Goal: Task Accomplishment & Management: Manage account settings

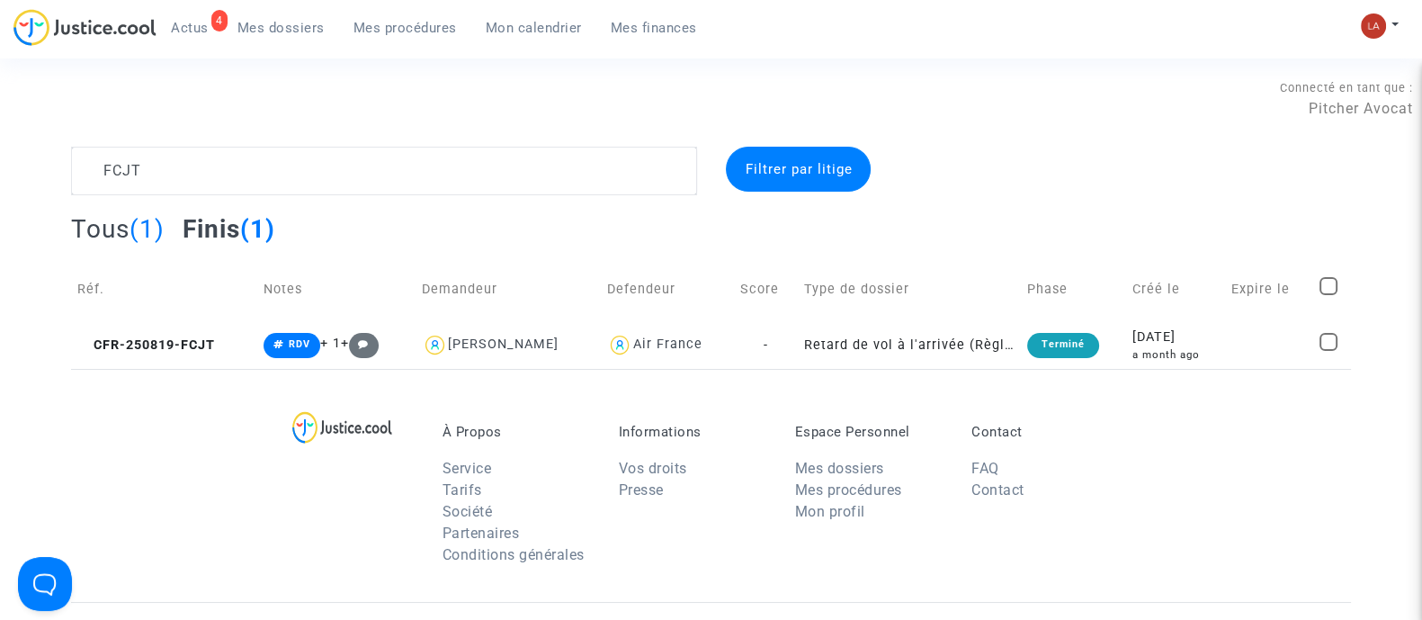
click at [202, 11] on ul "4 Actus Mes dossiers Mes procédures Mon calendrier Mes finances" at bounding box center [433, 25] width 555 height 32
click at [202, 12] on ul "4 Actus Mes dossiers Mes procédures Mon calendrier Mes finances" at bounding box center [433, 25] width 555 height 32
click at [205, 23] on span "Actus" at bounding box center [190, 28] width 38 height 16
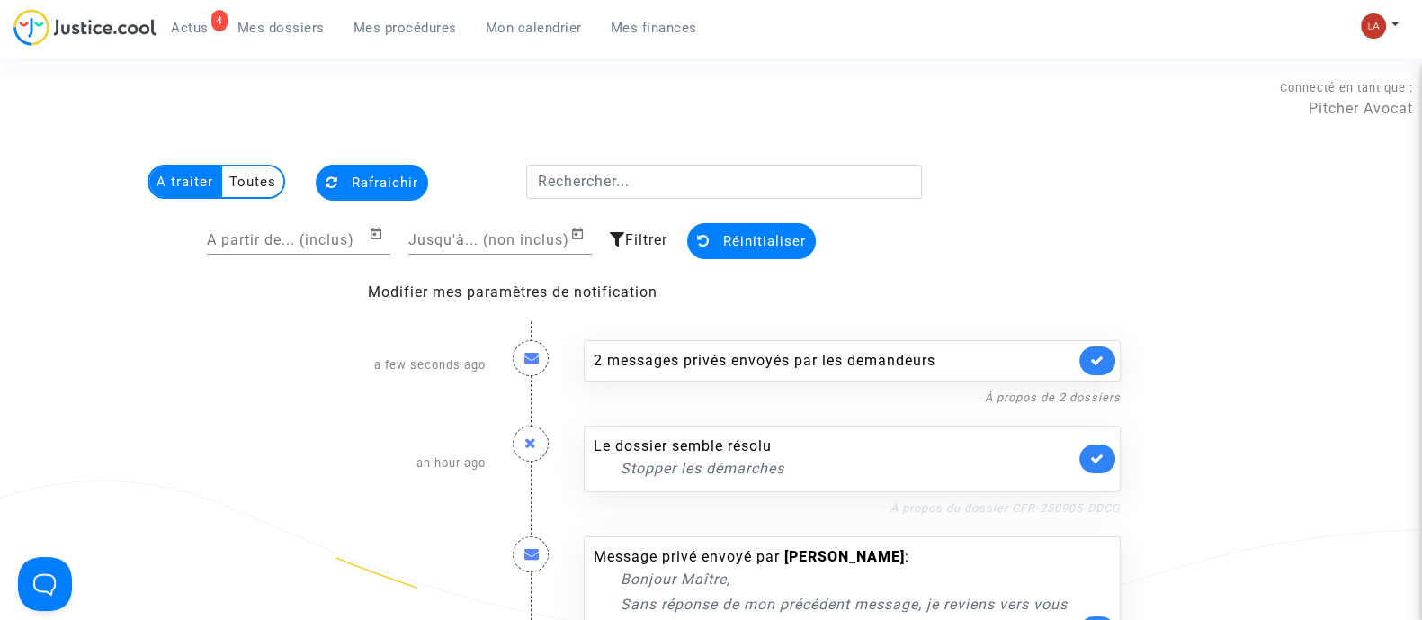
click at [950, 512] on link "À propos du dossier CFR-250905-DDCG" at bounding box center [1005, 507] width 230 height 13
click at [1095, 453] on icon at bounding box center [1097, 457] width 14 height 13
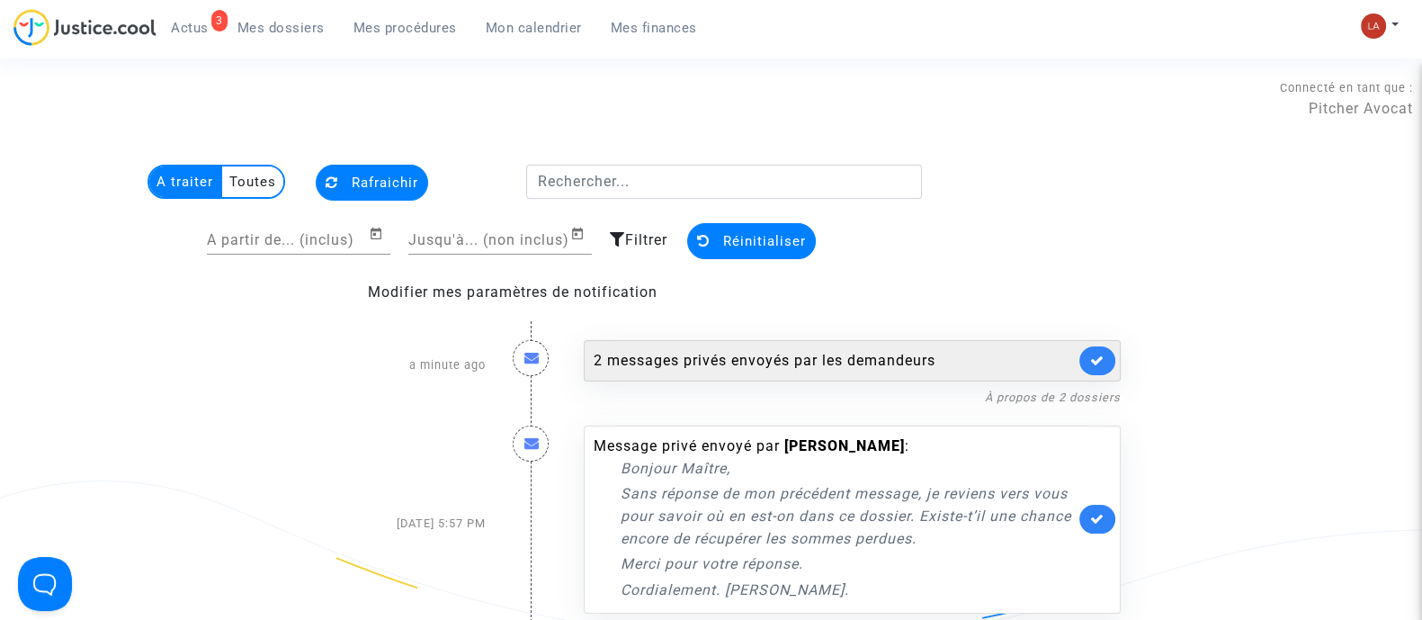
click at [948, 350] on div "2 messages privés envoyés par les demandeurs" at bounding box center [834, 361] width 481 height 22
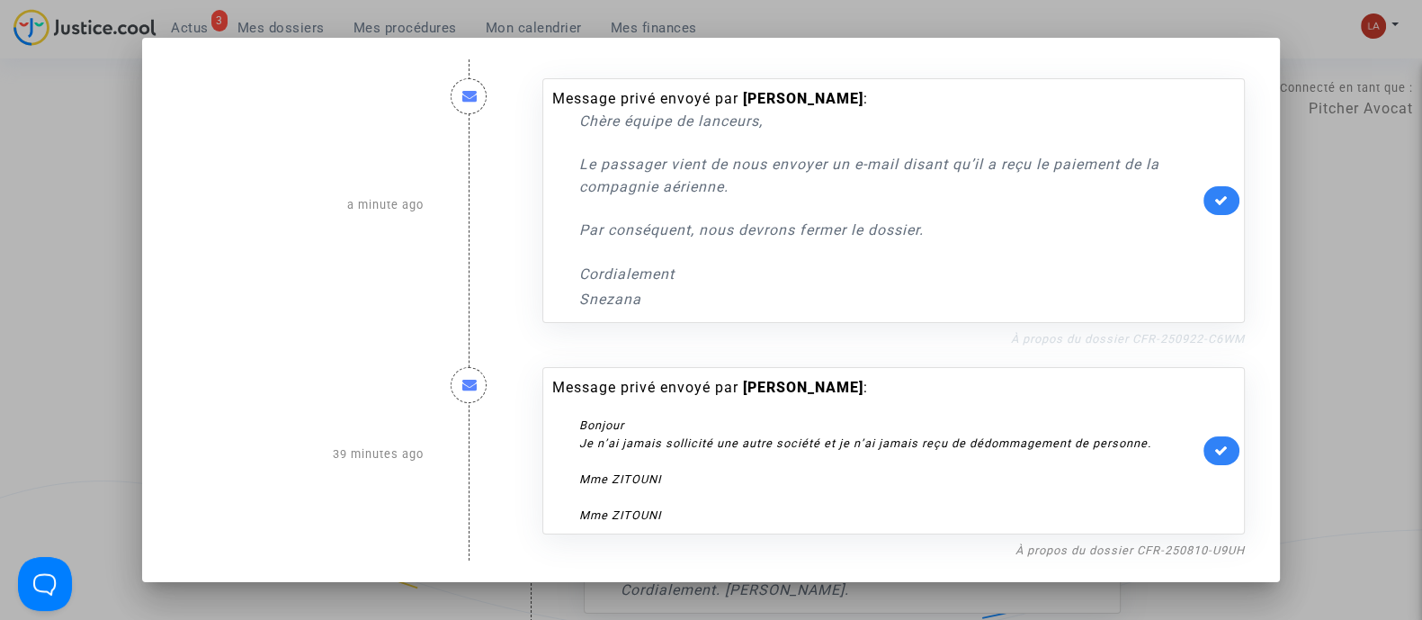
click at [1095, 339] on link "À propos du dossier CFR-250922-C6WM" at bounding box center [1128, 338] width 234 height 13
click at [1239, 205] on link at bounding box center [1221, 200] width 36 height 29
click at [1111, 555] on link "À propos du dossier CFR-250810-U9UH" at bounding box center [1129, 549] width 229 height 13
click at [1228, 438] on link at bounding box center [1221, 450] width 36 height 29
click at [1318, 335] on div at bounding box center [711, 310] width 1422 height 620
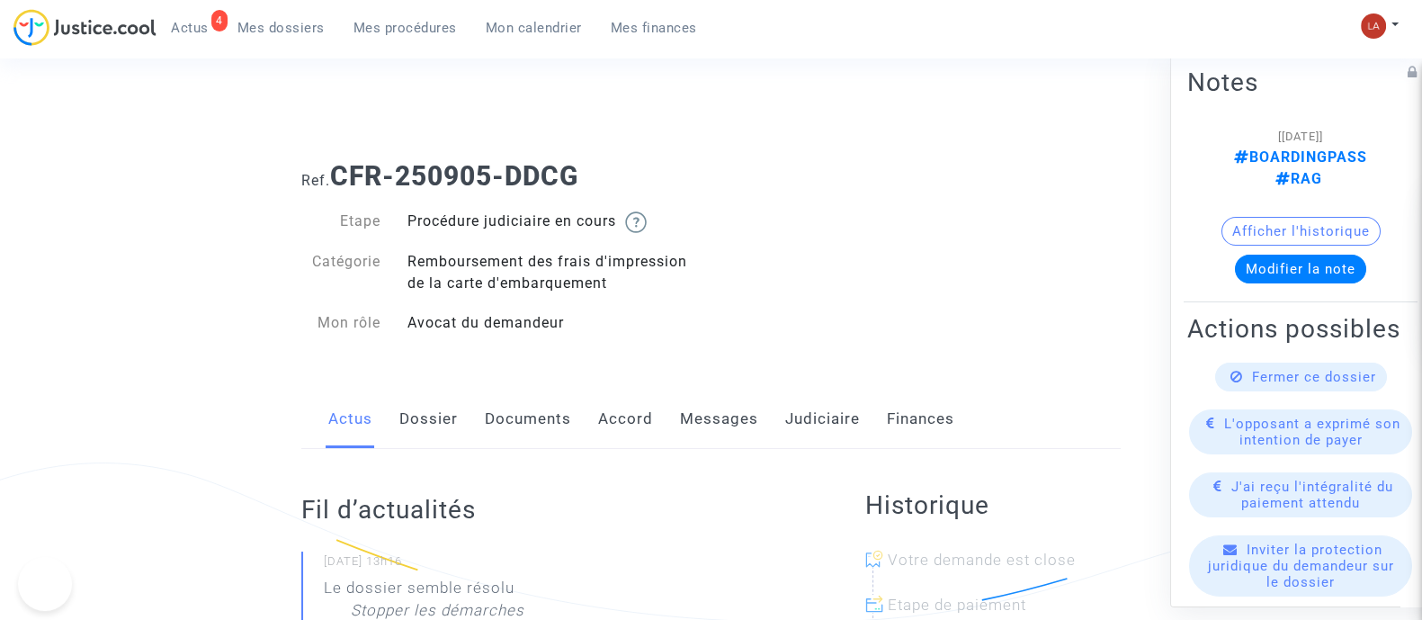
click at [744, 434] on link "Messages" at bounding box center [719, 418] width 78 height 59
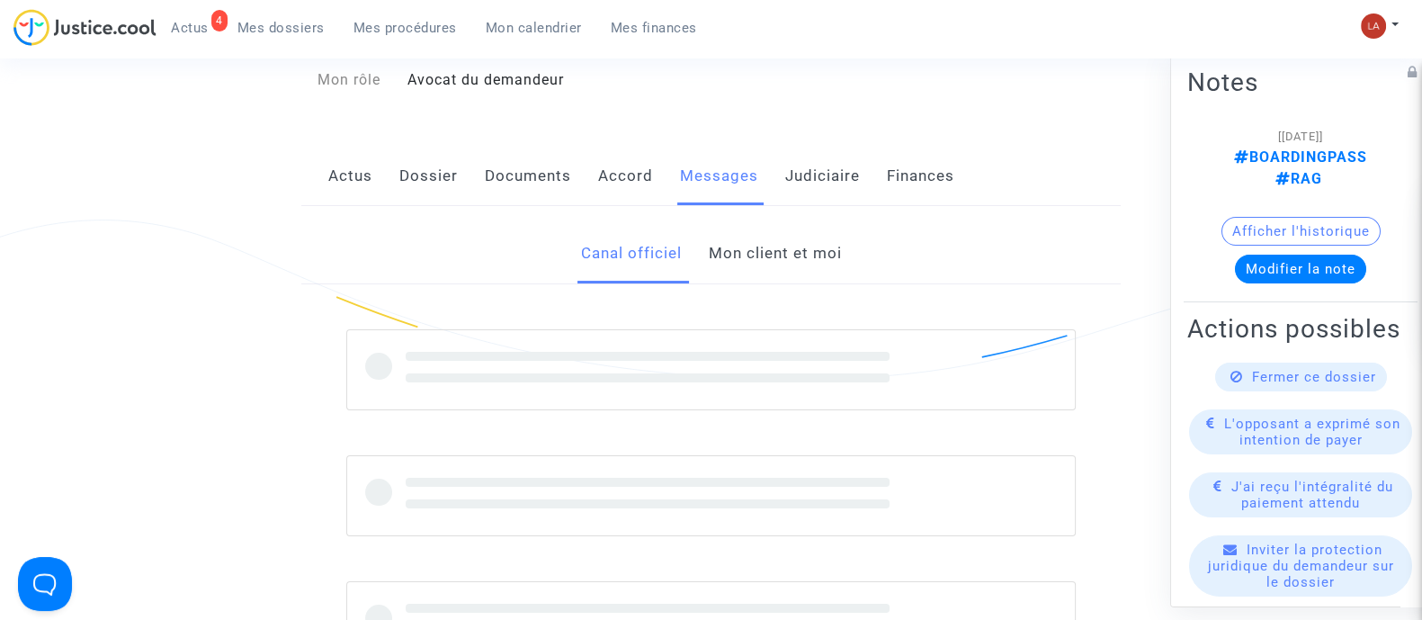
scroll to position [337, 0]
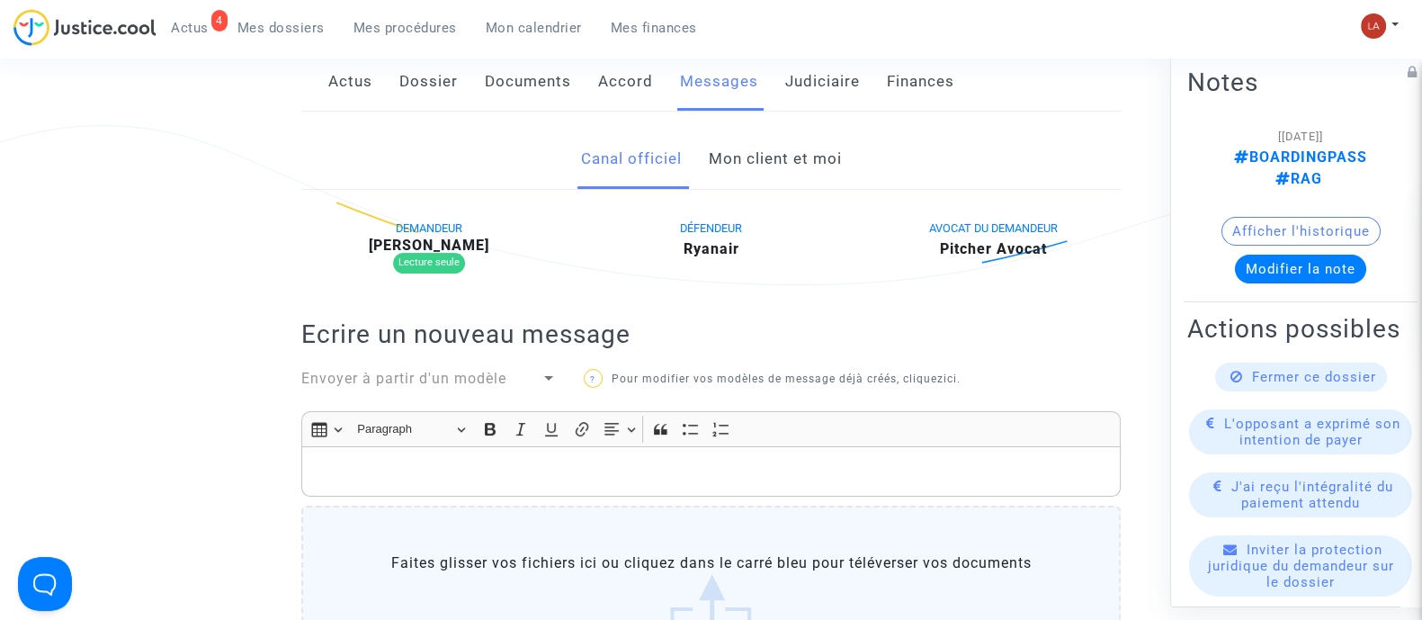
click at [1236, 390] on div "Fermer ce dossier" at bounding box center [1301, 376] width 172 height 29
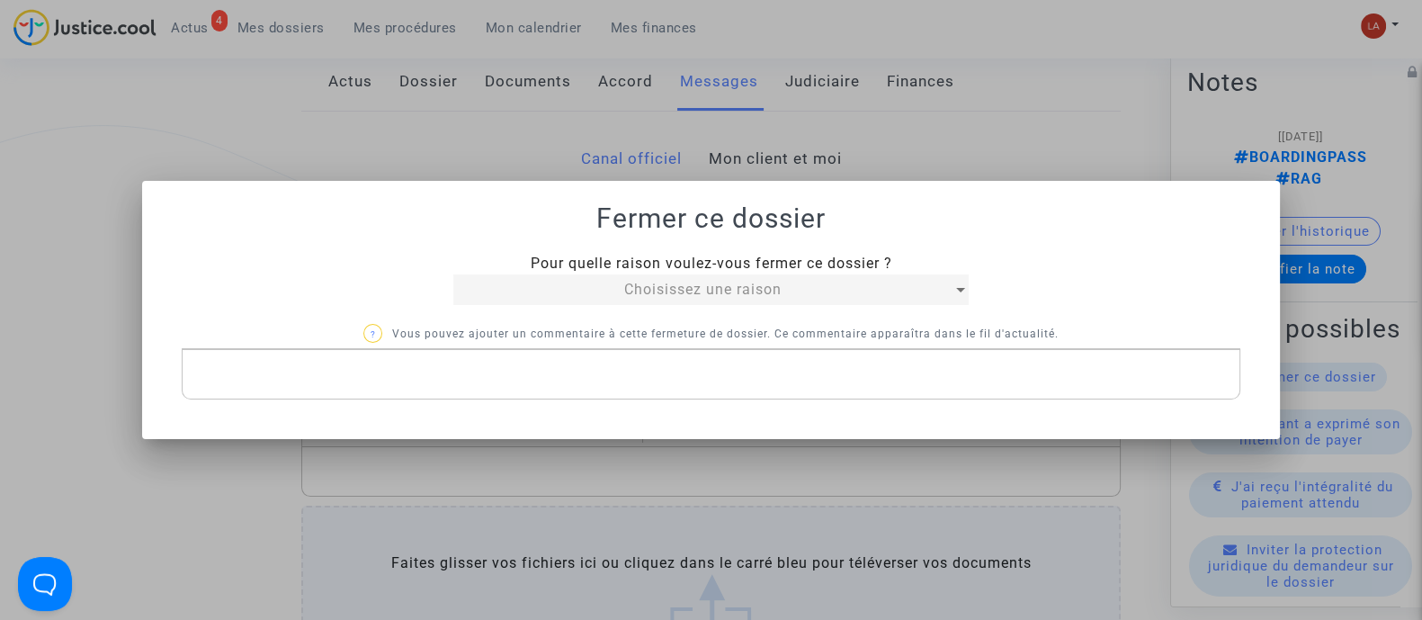
click at [866, 289] on div "Choisissez une raison" at bounding box center [702, 290] width 499 height 22
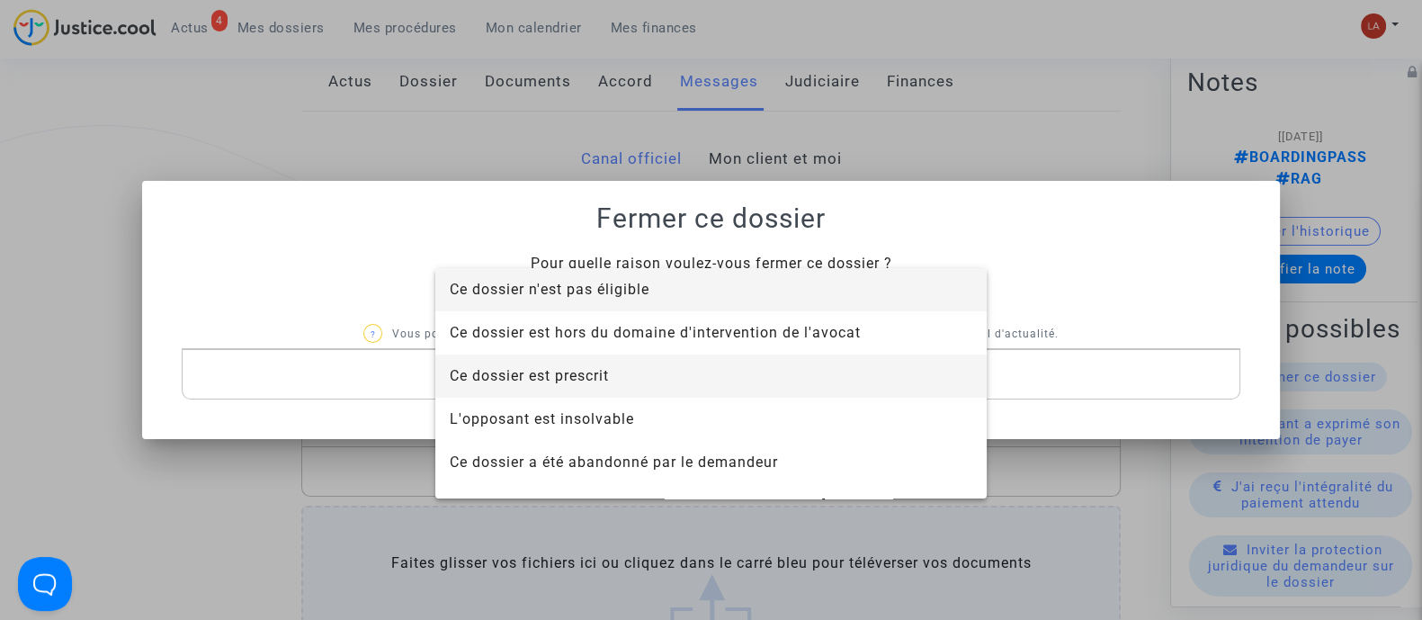
scroll to position [114, 0]
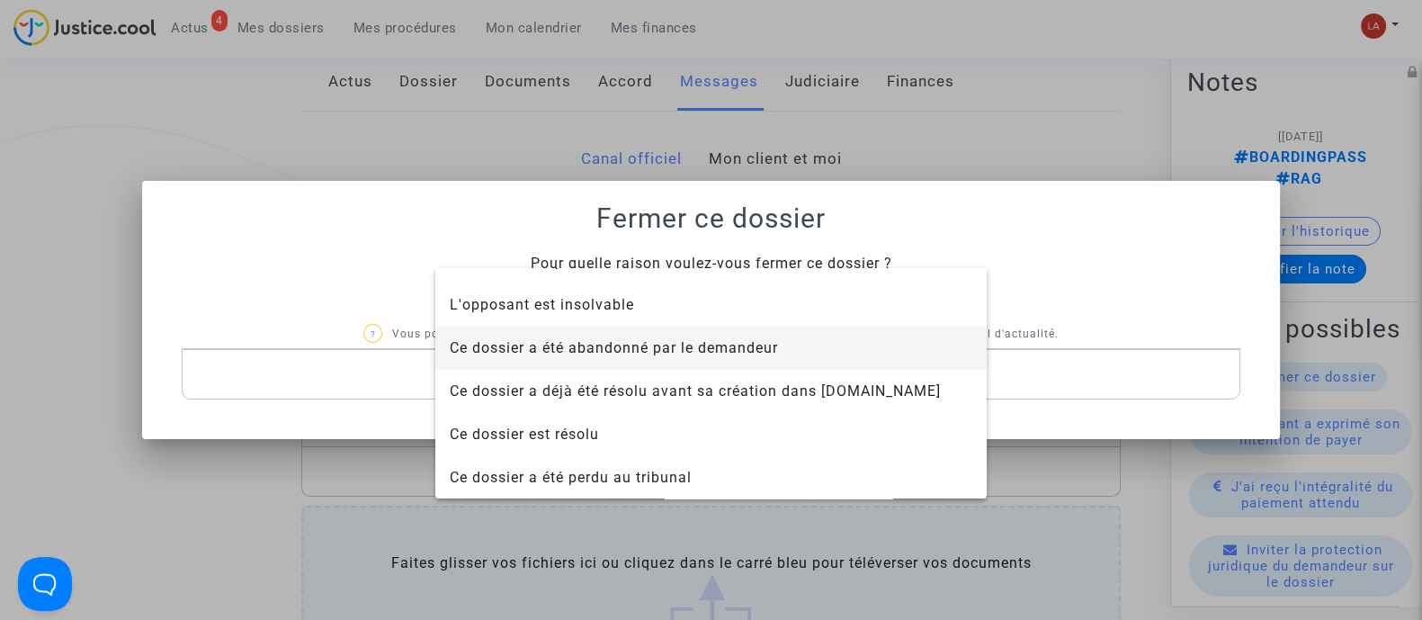
click at [695, 343] on span "Ce dossier a été abandonné par le demandeur" at bounding box center [614, 347] width 328 height 17
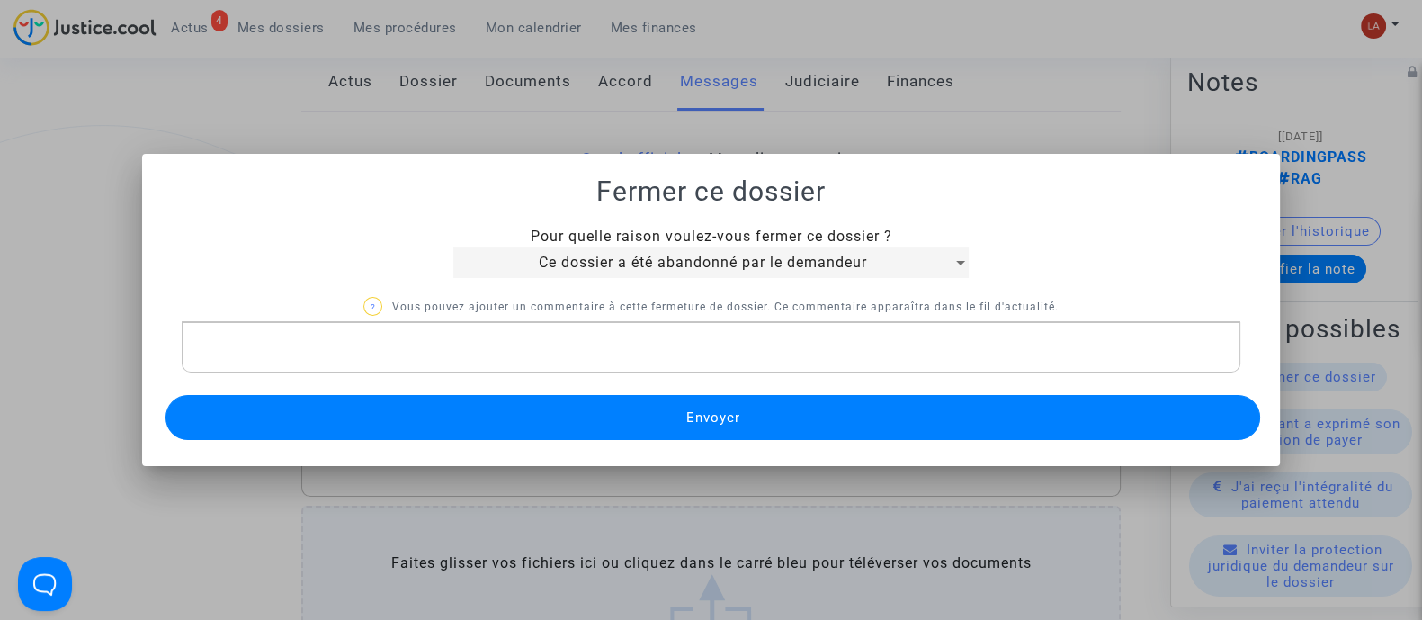
click at [881, 94] on div at bounding box center [711, 310] width 1422 height 620
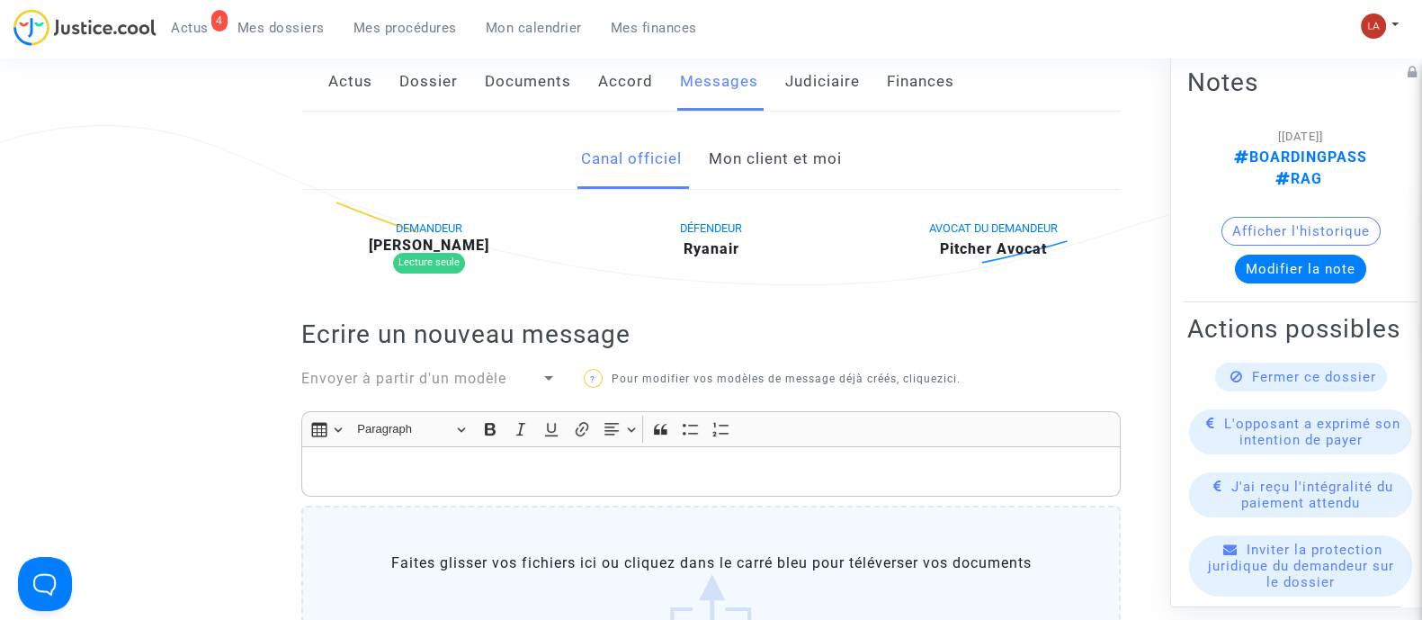
click at [702, 153] on div "Canal officiel Mon client et moi" at bounding box center [710, 160] width 819 height 60
click at [738, 151] on link "Mon client et moi" at bounding box center [774, 159] width 133 height 59
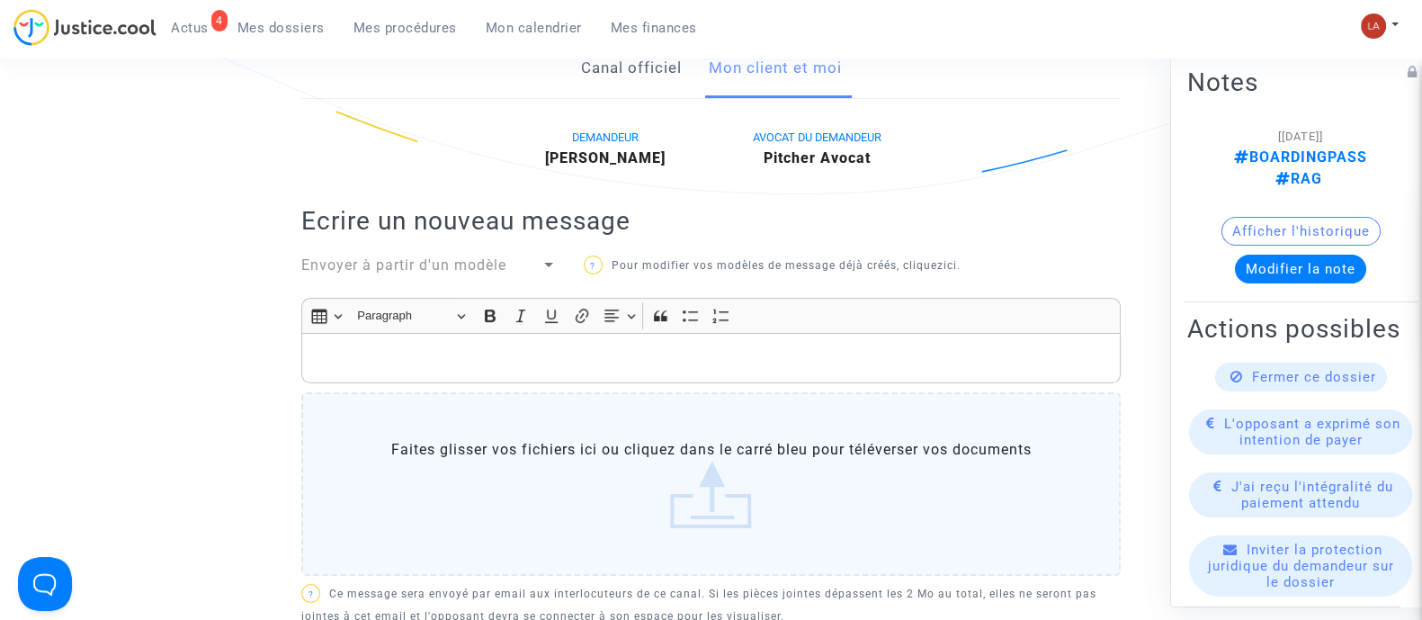
scroll to position [224, 0]
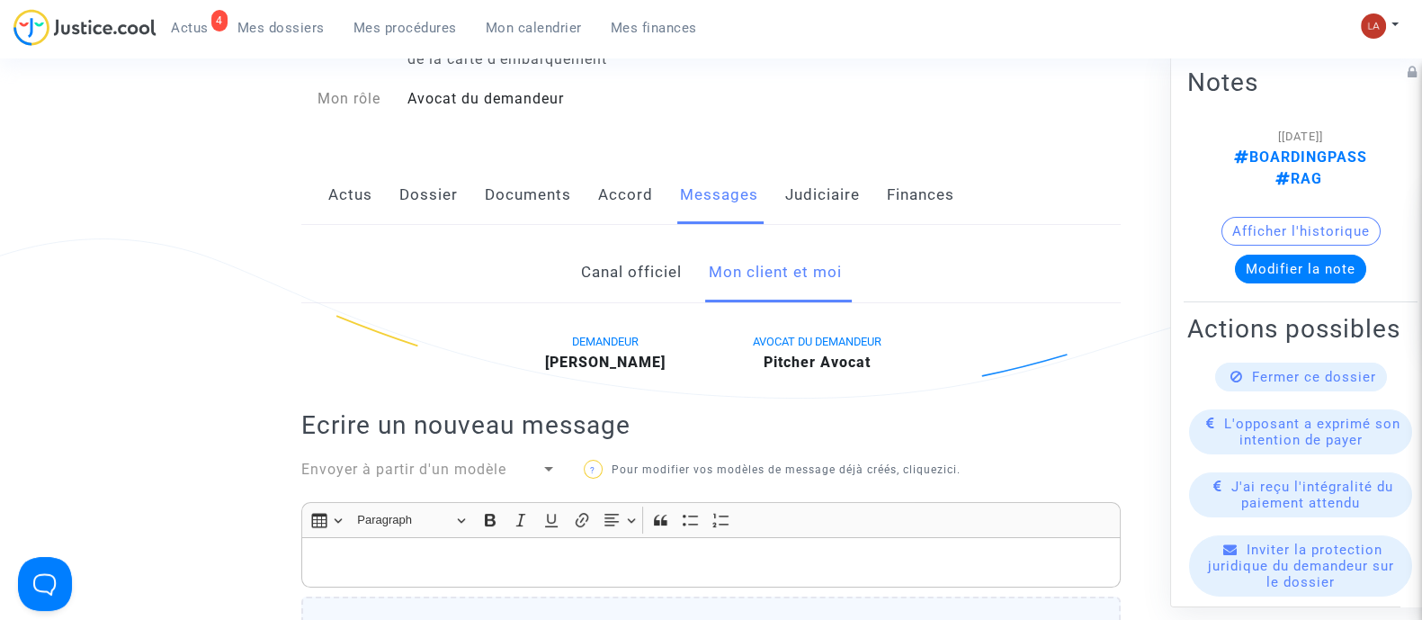
click at [356, 202] on link "Actus" at bounding box center [350, 194] width 44 height 59
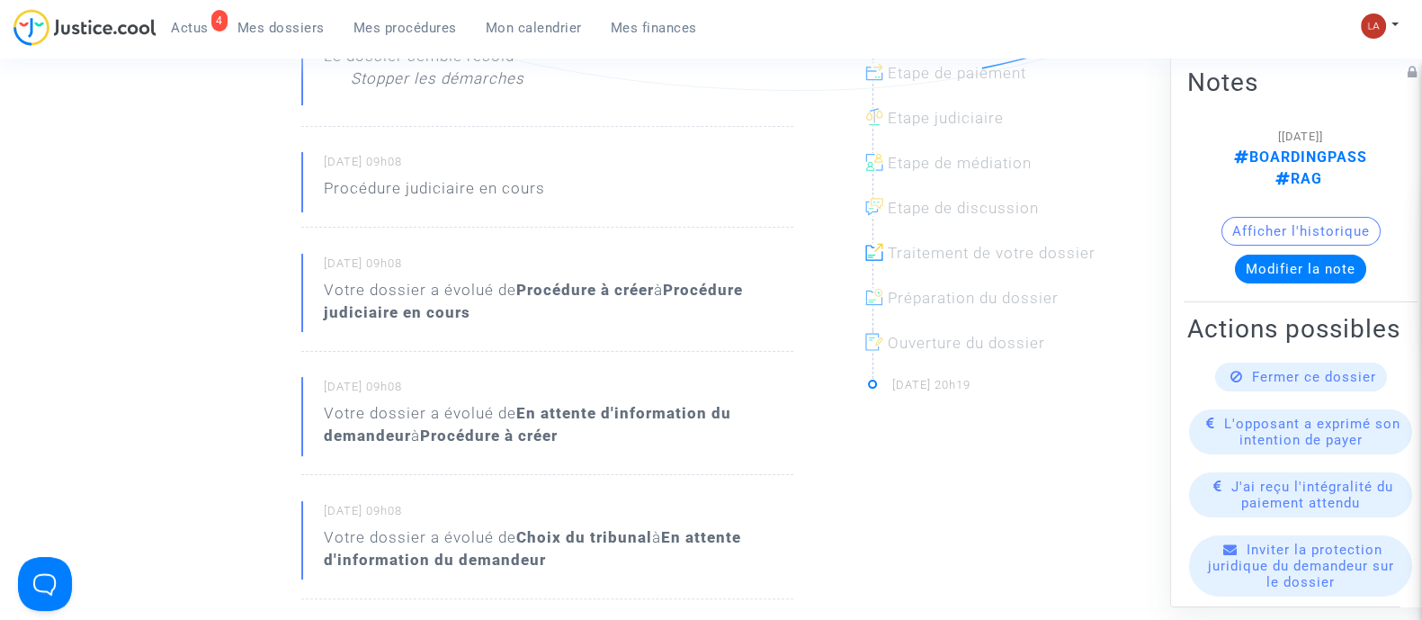
scroll to position [337, 0]
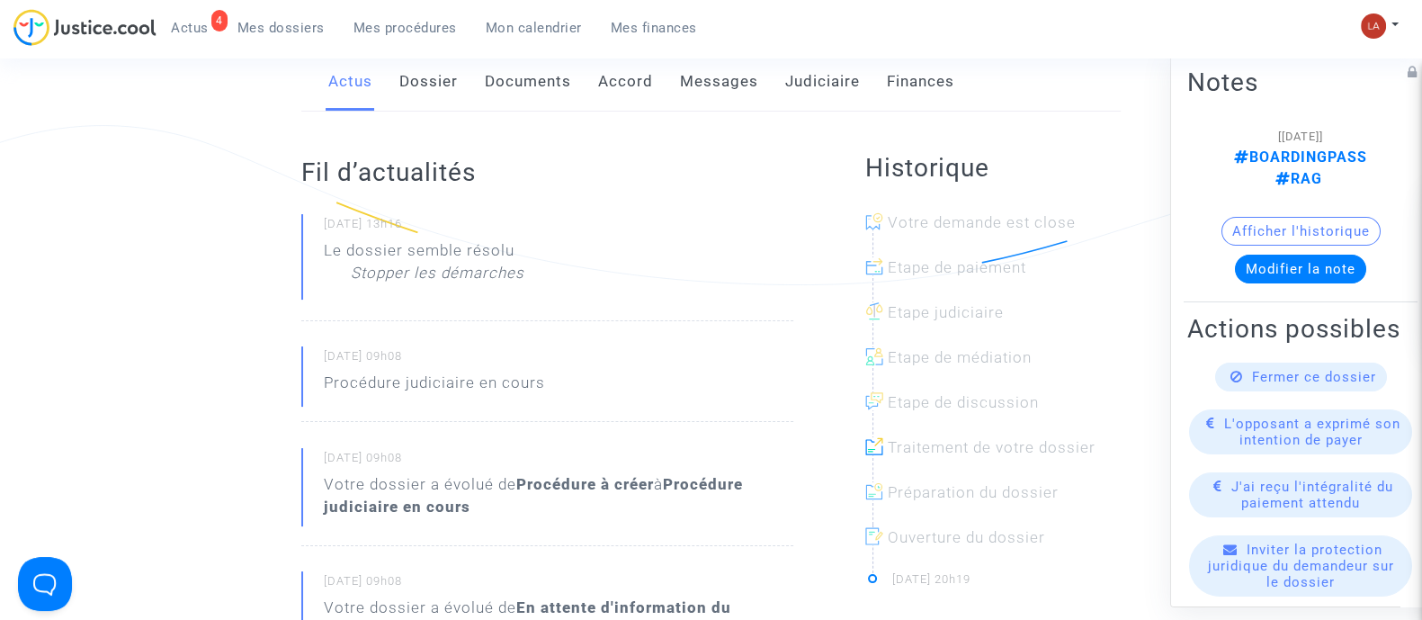
click at [1318, 388] on div "Actions possibles Fermer ce dossier L'opposant a exprimé son intention de payer…" at bounding box center [1301, 618] width 234 height 621
click at [1311, 384] on span "Fermer ce dossier" at bounding box center [1314, 376] width 124 height 16
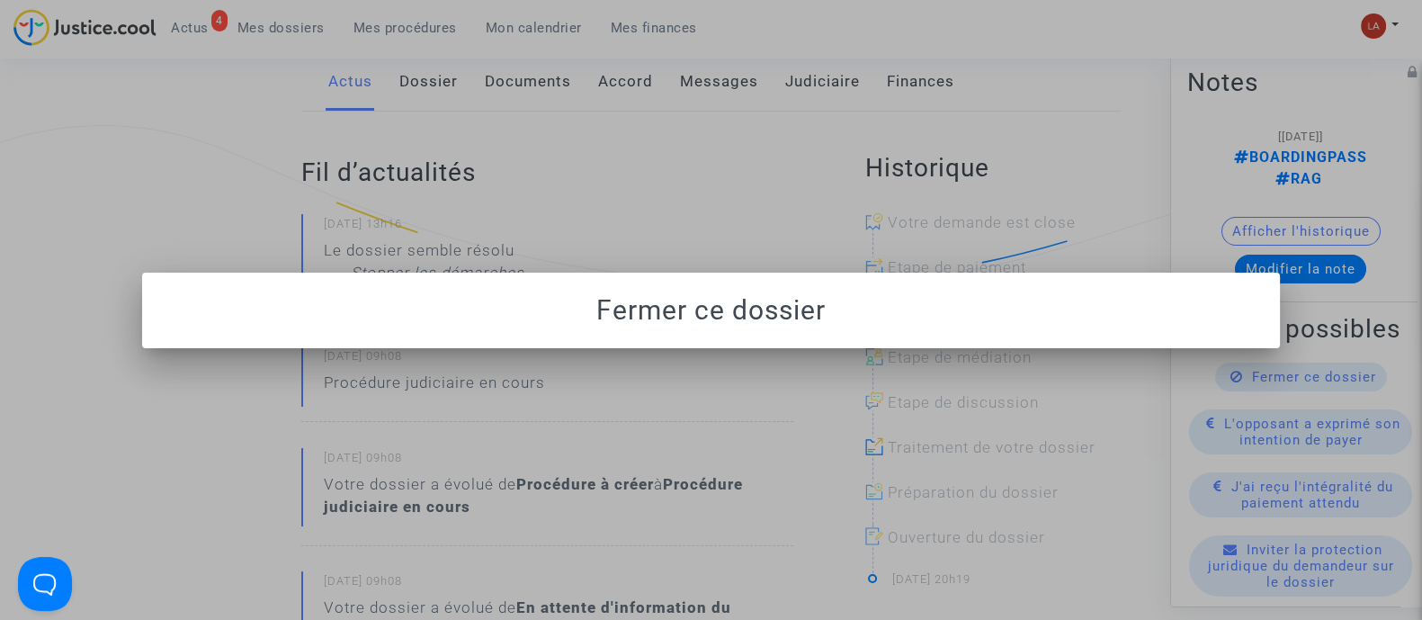
scroll to position [0, 0]
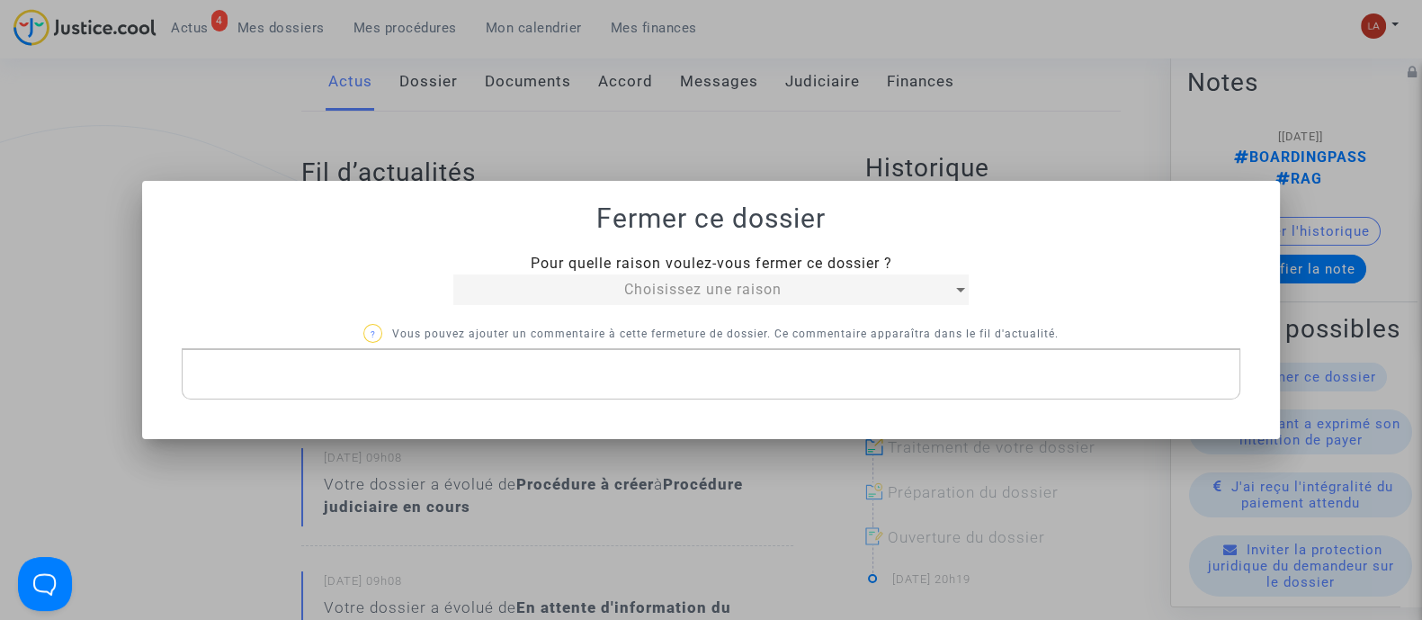
click at [811, 298] on div "Choisissez une raison" at bounding box center [702, 290] width 499 height 22
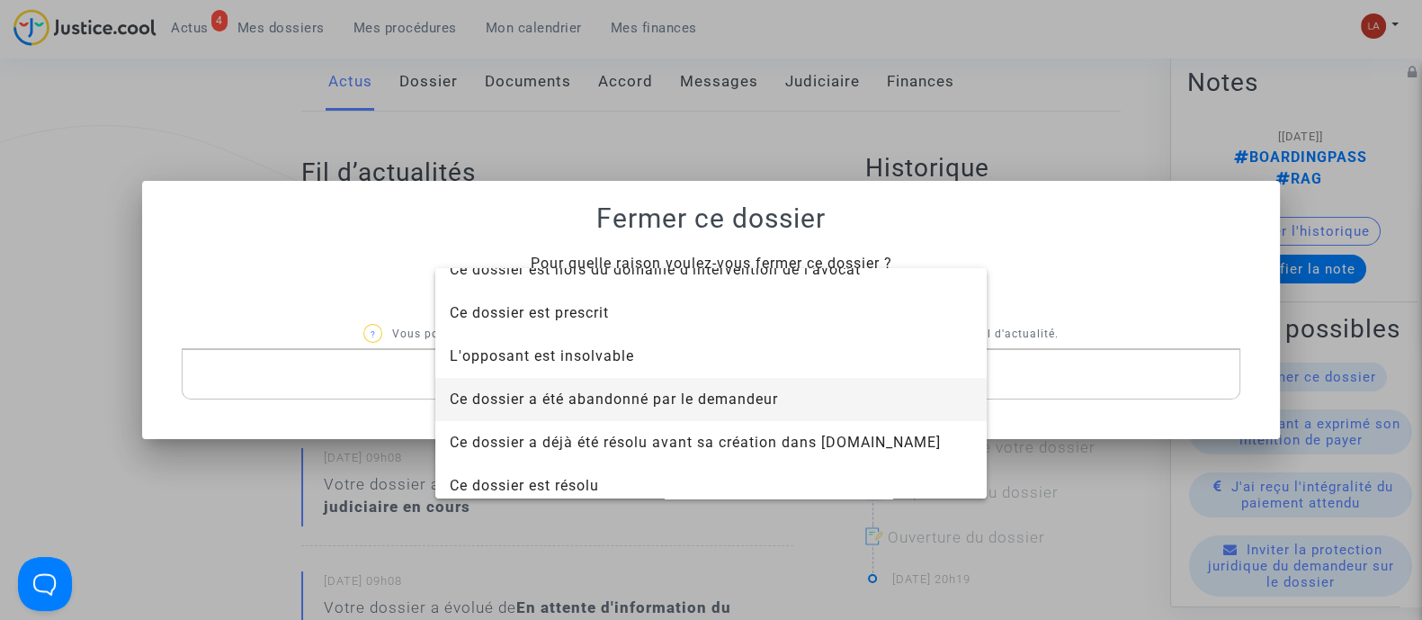
scroll to position [114, 0]
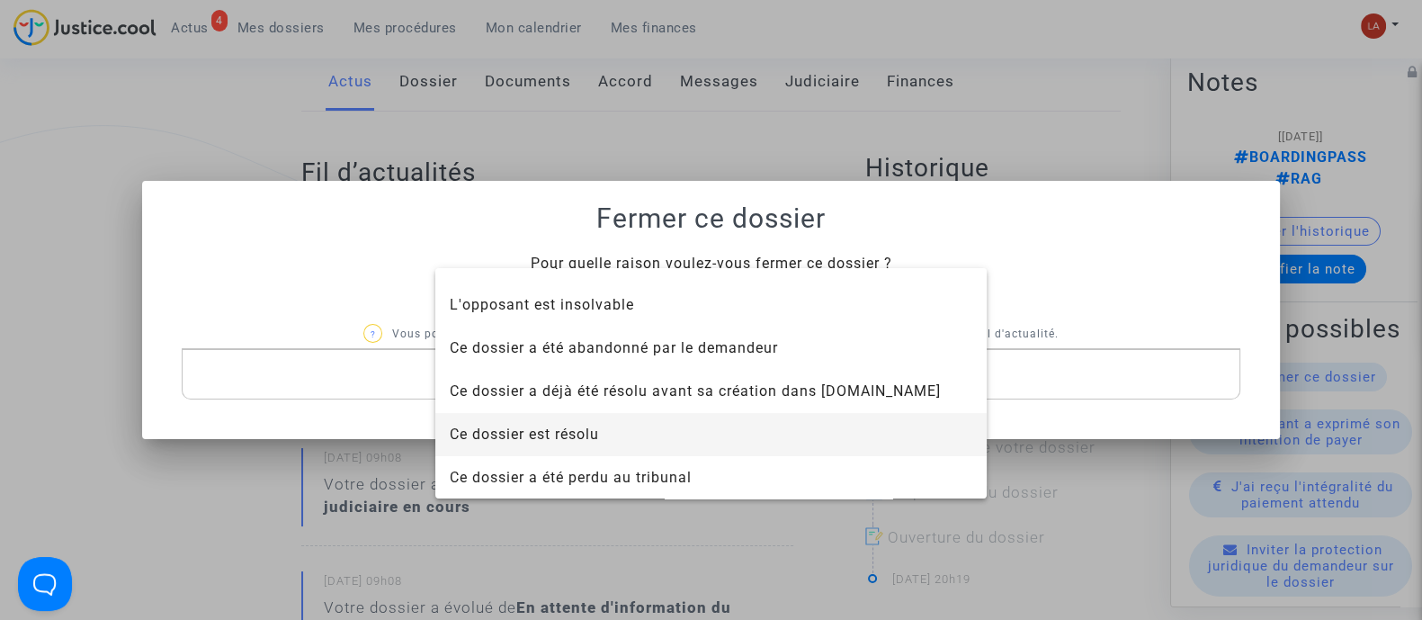
click at [728, 434] on span "Ce dossier est résolu" at bounding box center [711, 434] width 523 height 43
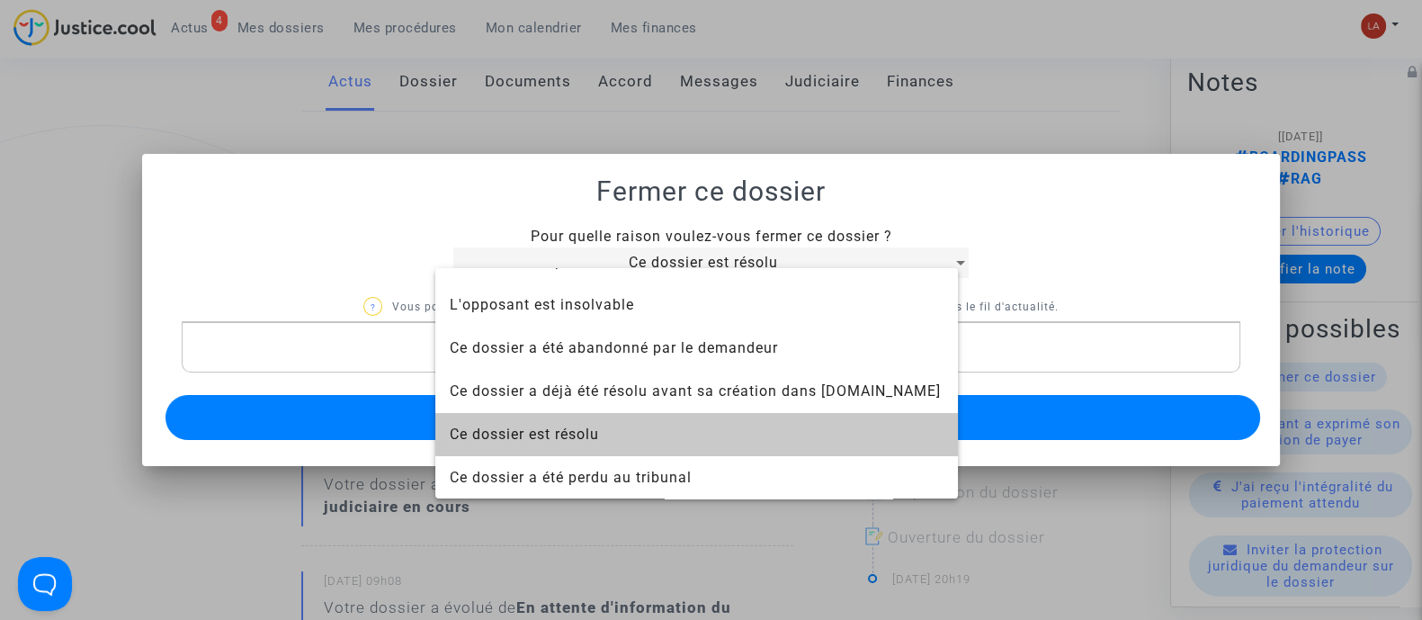
click at [729, 406] on button "Envoyer" at bounding box center [712, 417] width 1095 height 45
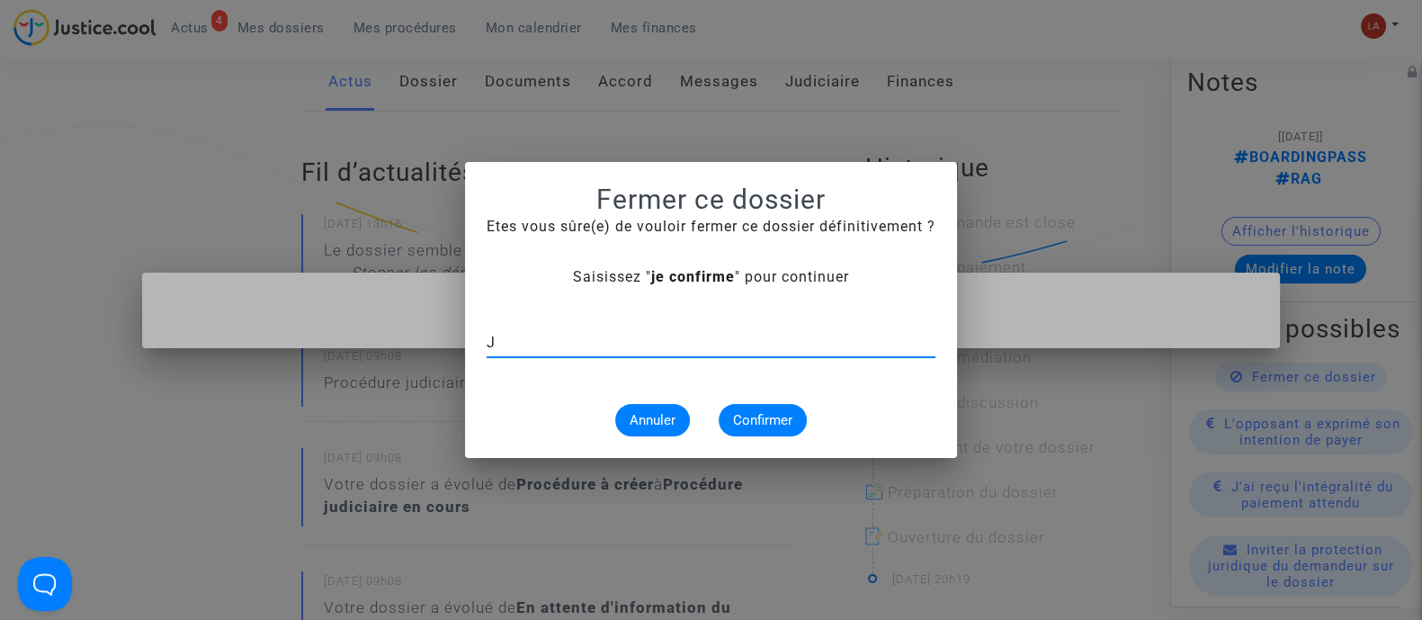
type input "J"
click at [1097, 146] on div at bounding box center [711, 310] width 1422 height 620
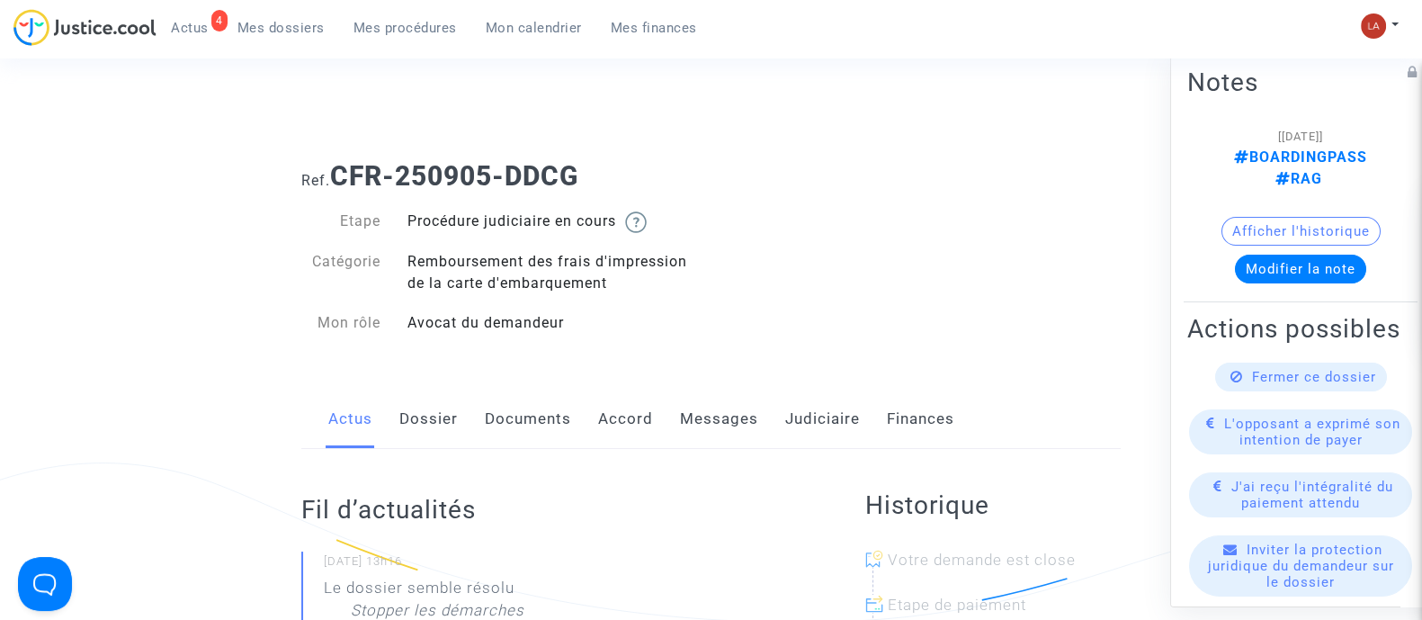
click at [1272, 384] on span "Fermer ce dossier" at bounding box center [1314, 376] width 124 height 16
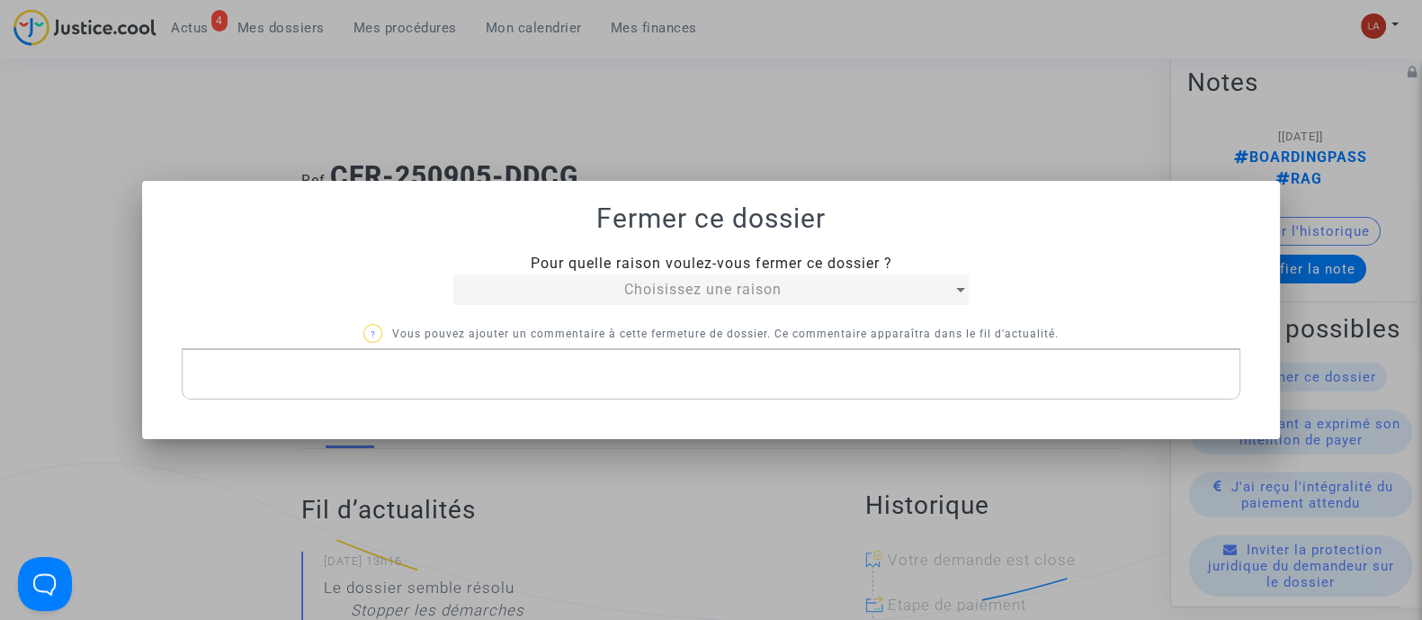
click at [633, 287] on span "Choisissez une raison" at bounding box center [702, 289] width 157 height 17
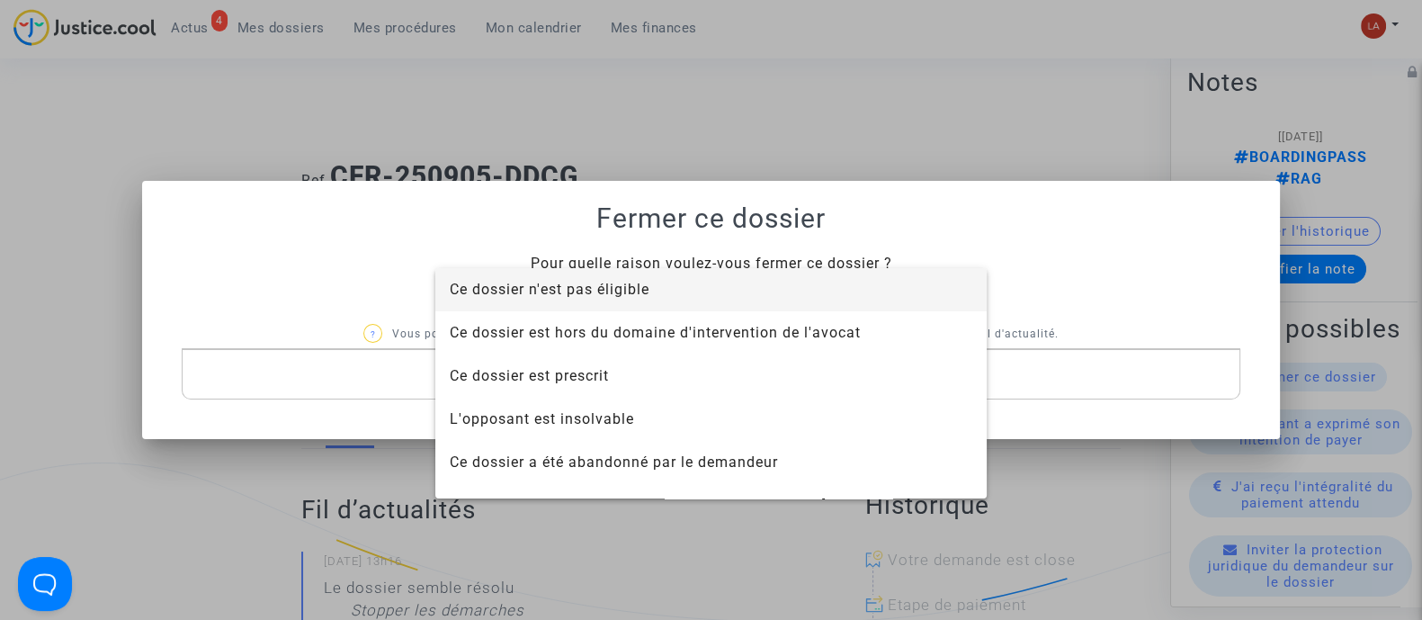
scroll to position [114, 0]
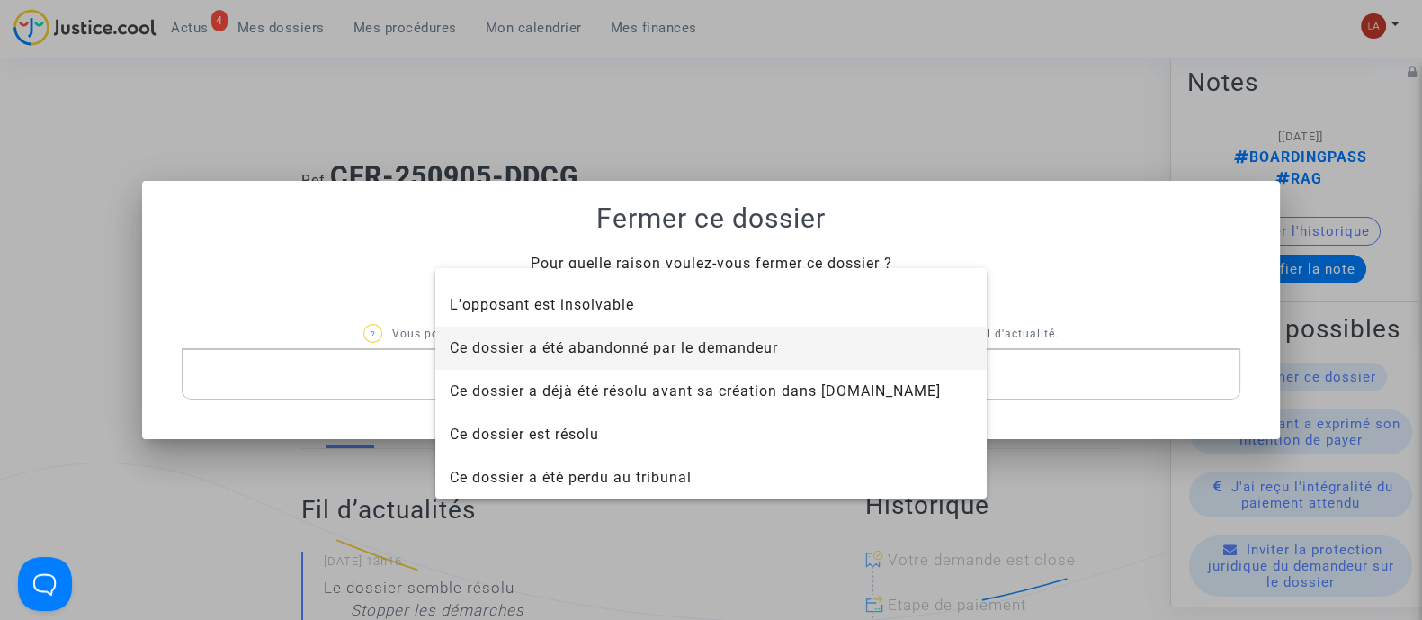
click at [581, 353] on span "Ce dossier a été abandonné par le demandeur" at bounding box center [614, 347] width 328 height 17
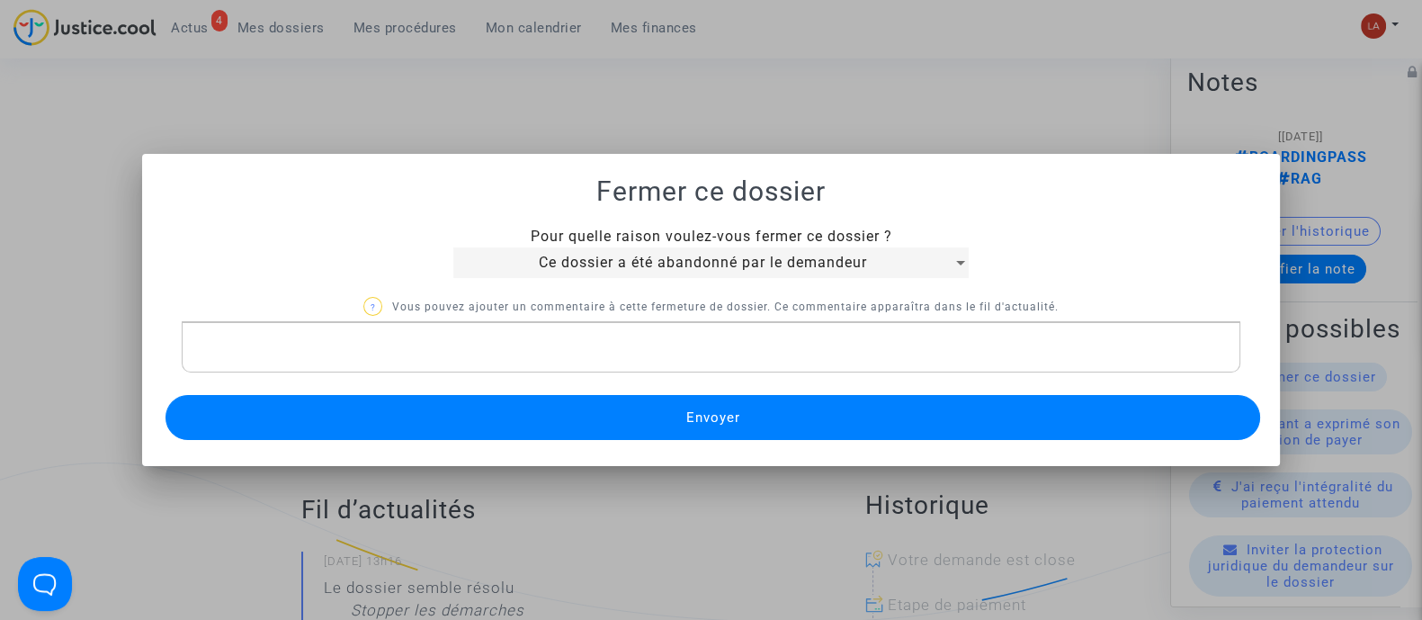
click at [521, 415] on button "Envoyer" at bounding box center [712, 417] width 1095 height 45
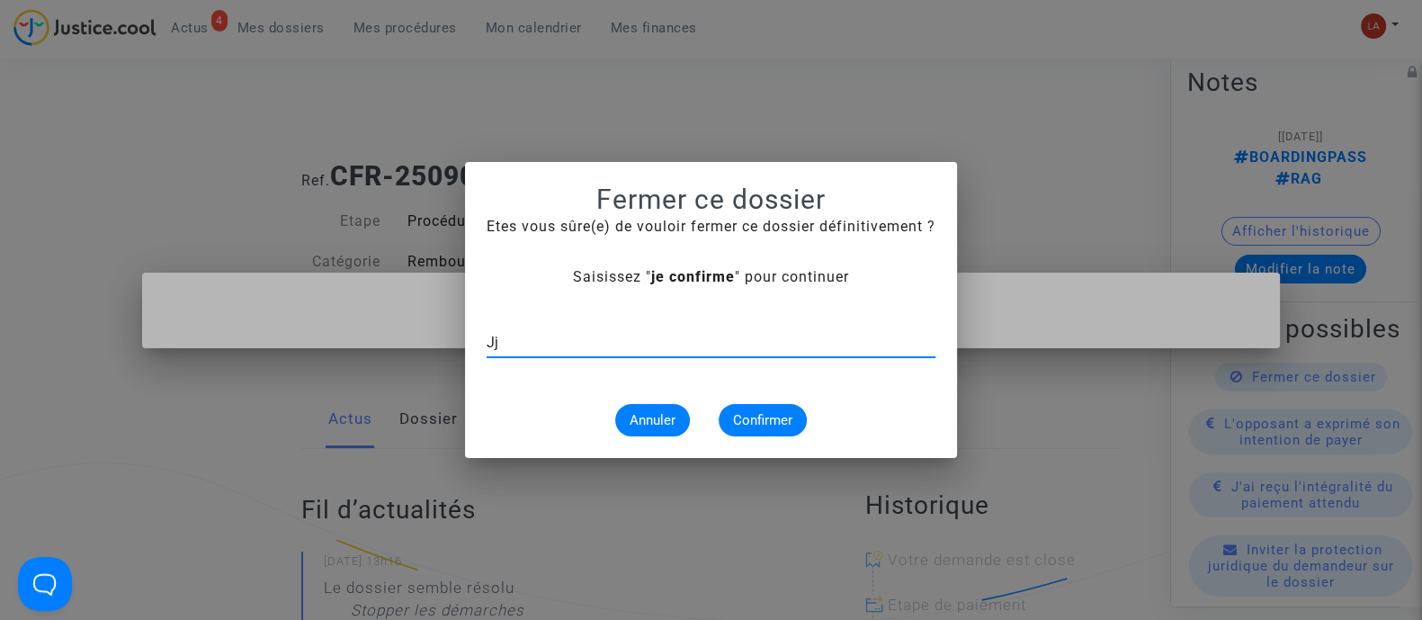
type input "J"
type input "je confirme"
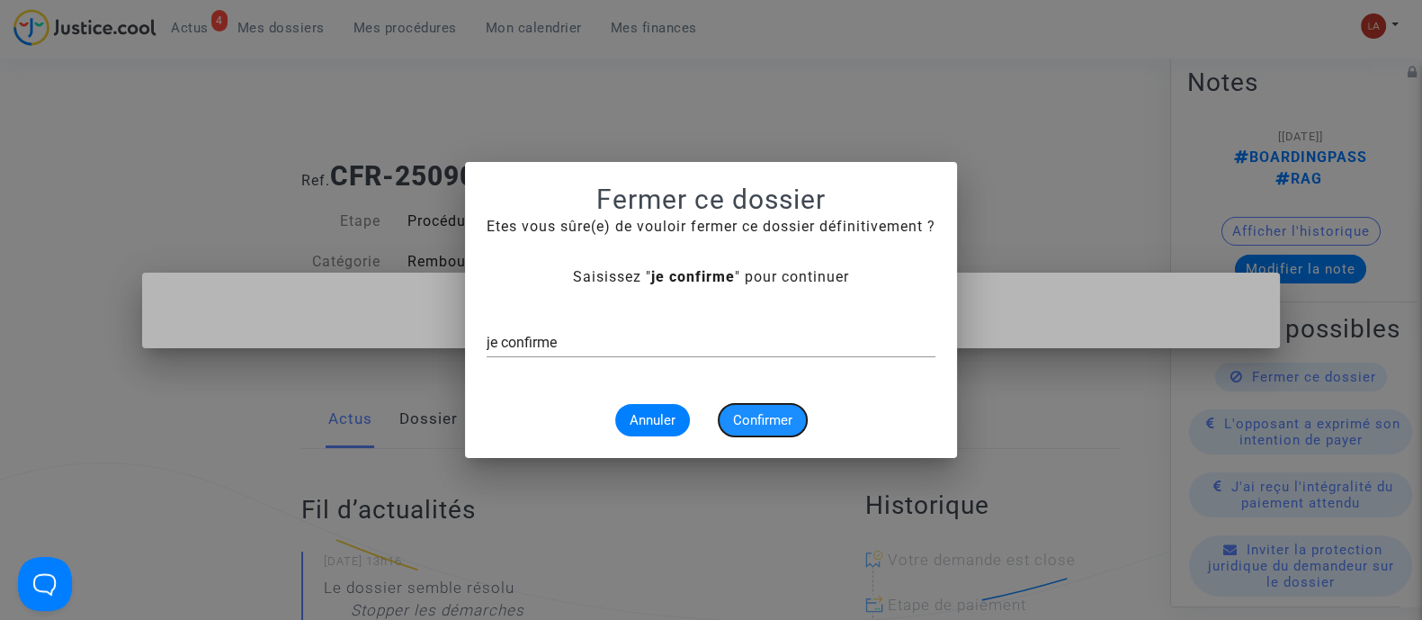
click at [751, 407] on button "Confirmer" at bounding box center [763, 420] width 88 height 32
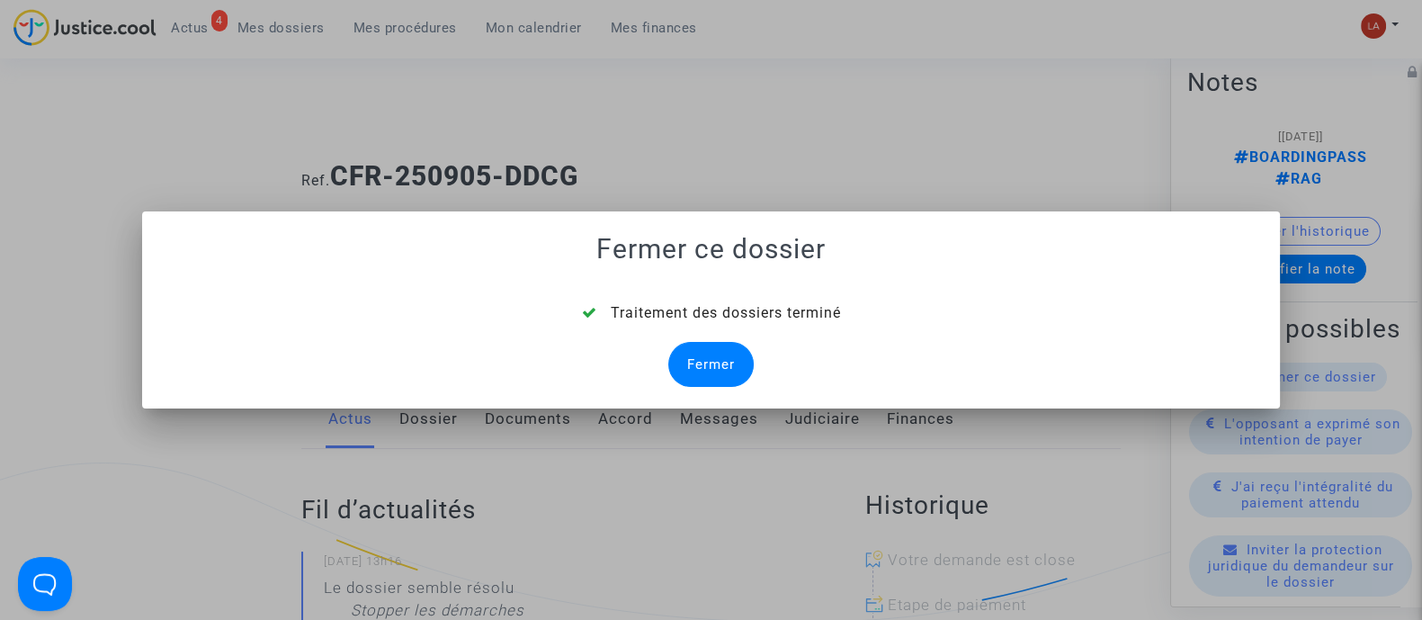
click at [713, 362] on div "Fermer" at bounding box center [710, 364] width 85 height 45
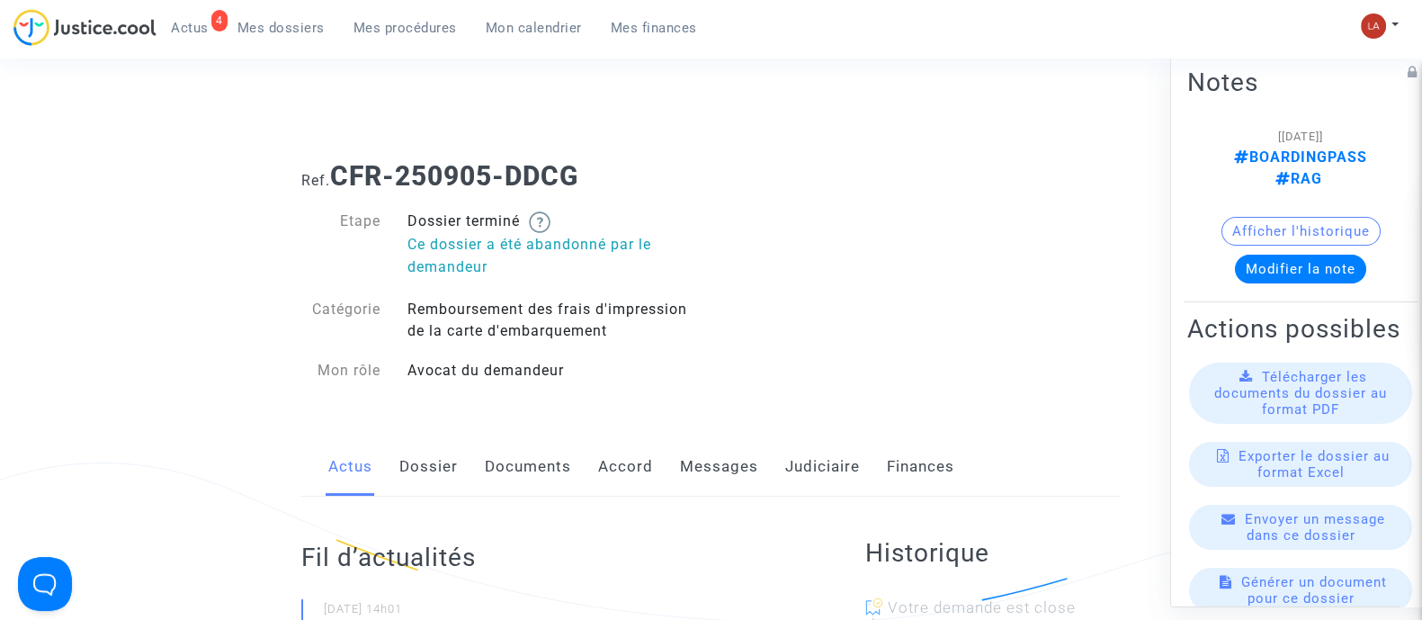
click at [829, 482] on link "Judiciaire" at bounding box center [822, 466] width 75 height 59
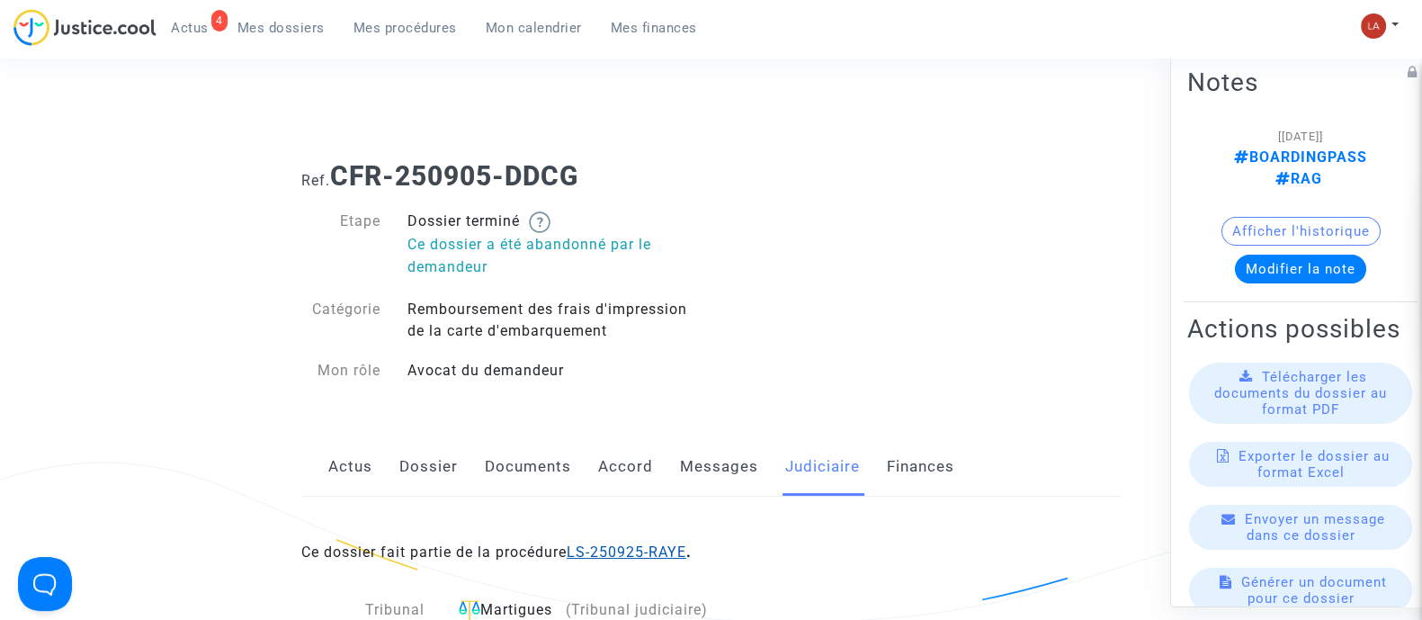
click at [648, 555] on link "LS-250925-RAYE" at bounding box center [627, 551] width 120 height 17
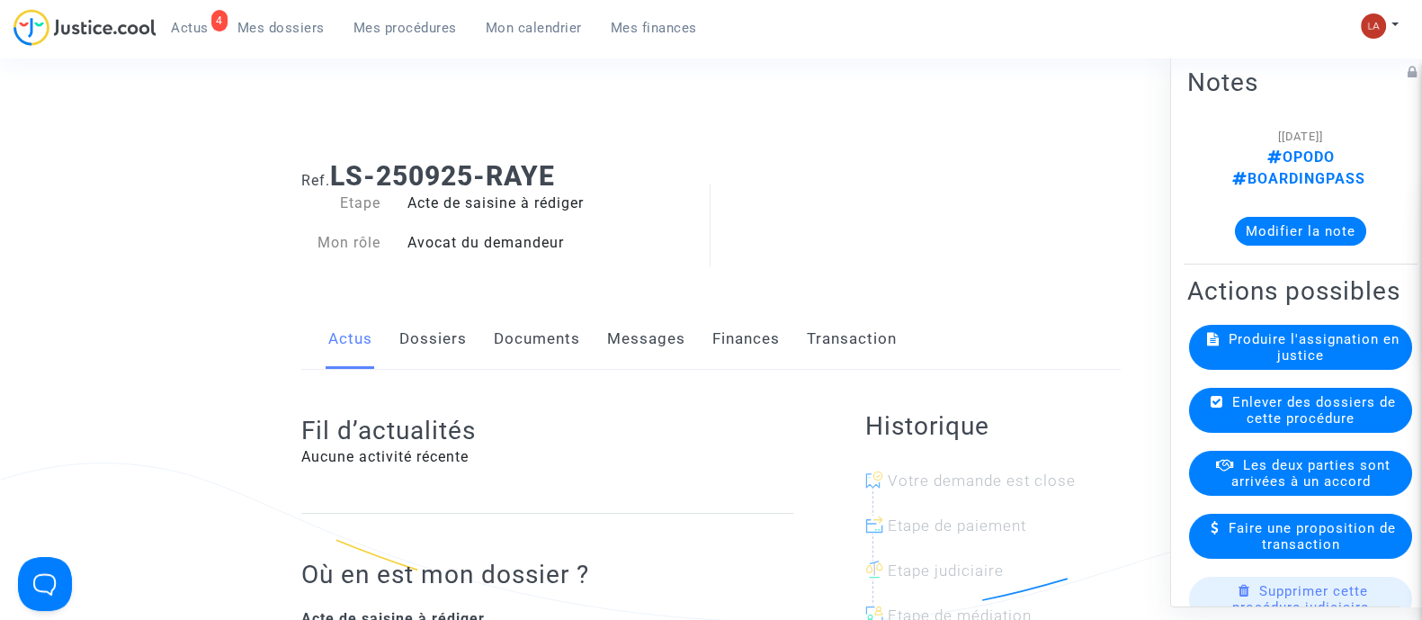
scroll to position [620, 0]
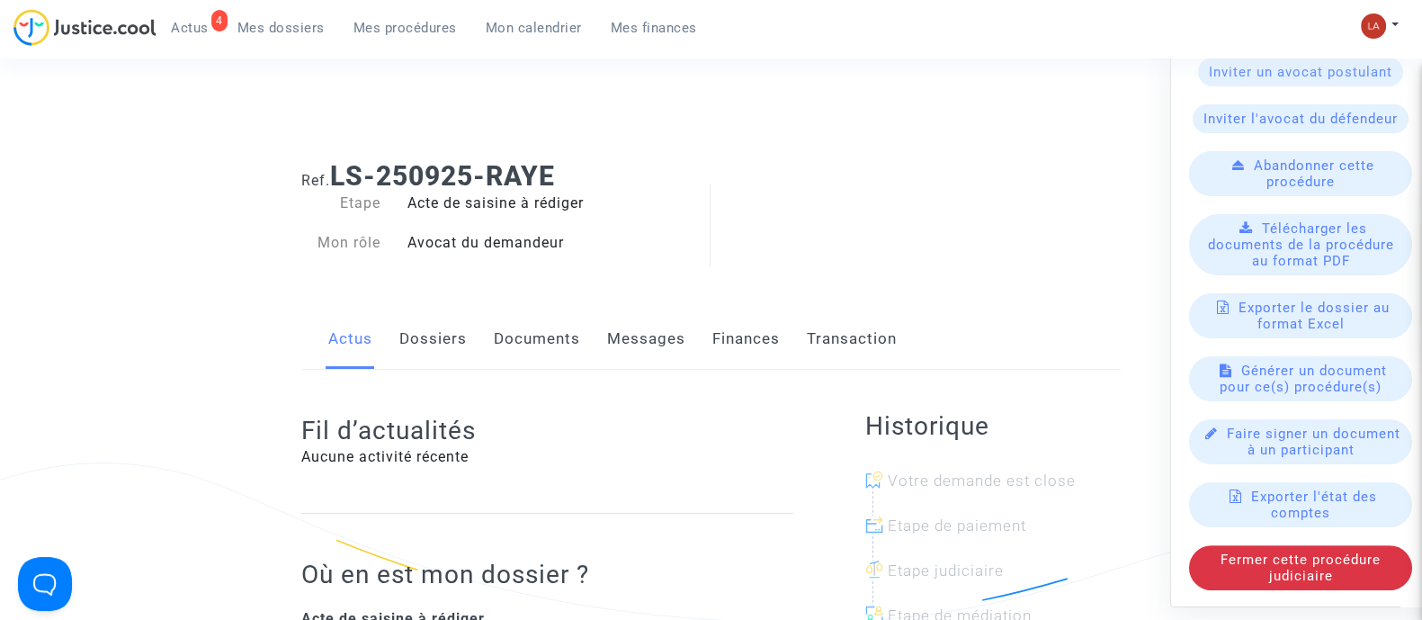
click at [1229, 525] on available-action-list "Produire l'assignation en justice Enlever des dossiers de cette procédure Les d…" at bounding box center [1300, 165] width 227 height 847
click at [1222, 550] on span "Fermer cette procédure judiciaire" at bounding box center [1300, 566] width 160 height 32
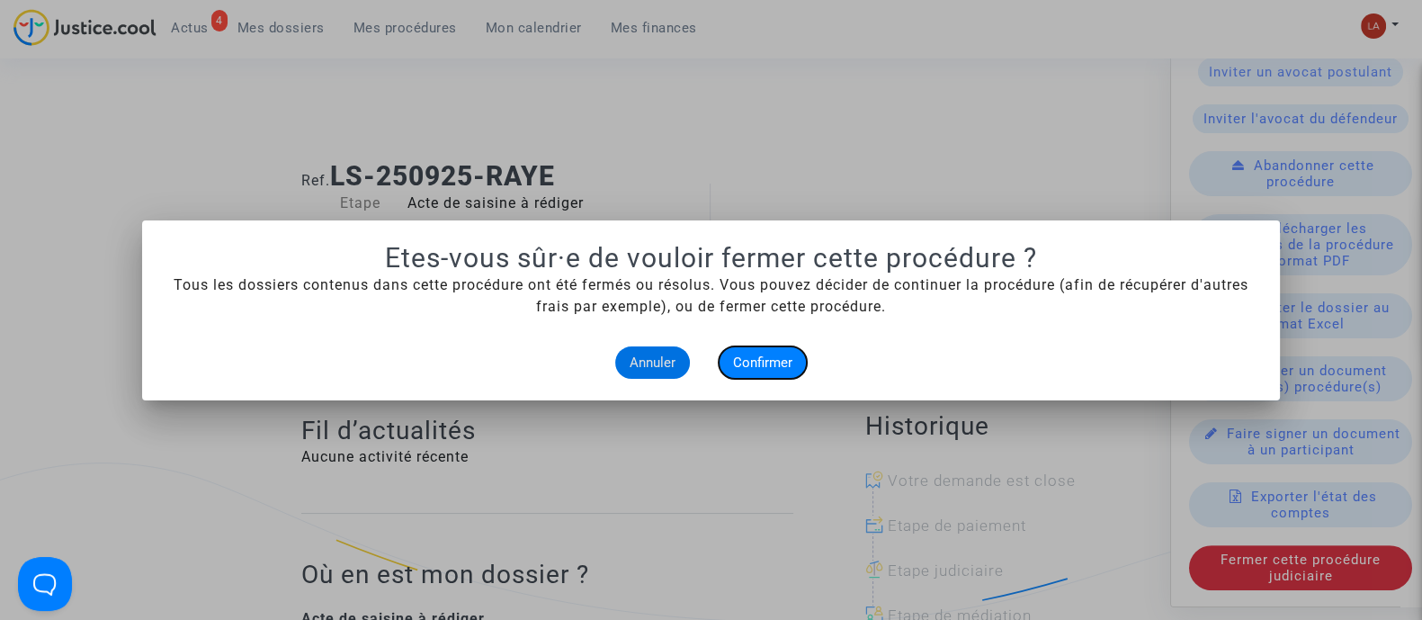
click at [769, 356] on span "Confirmer" at bounding box center [762, 362] width 59 height 16
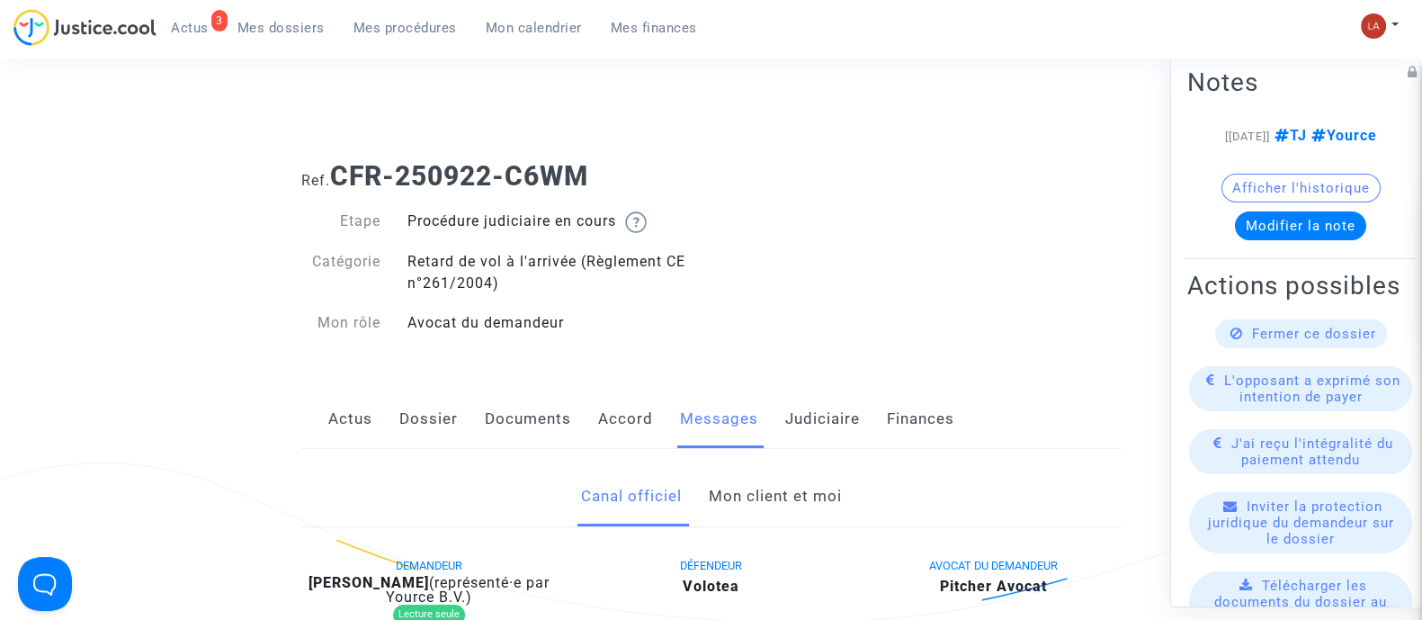
click at [1230, 339] on icon at bounding box center [1236, 332] width 13 height 13
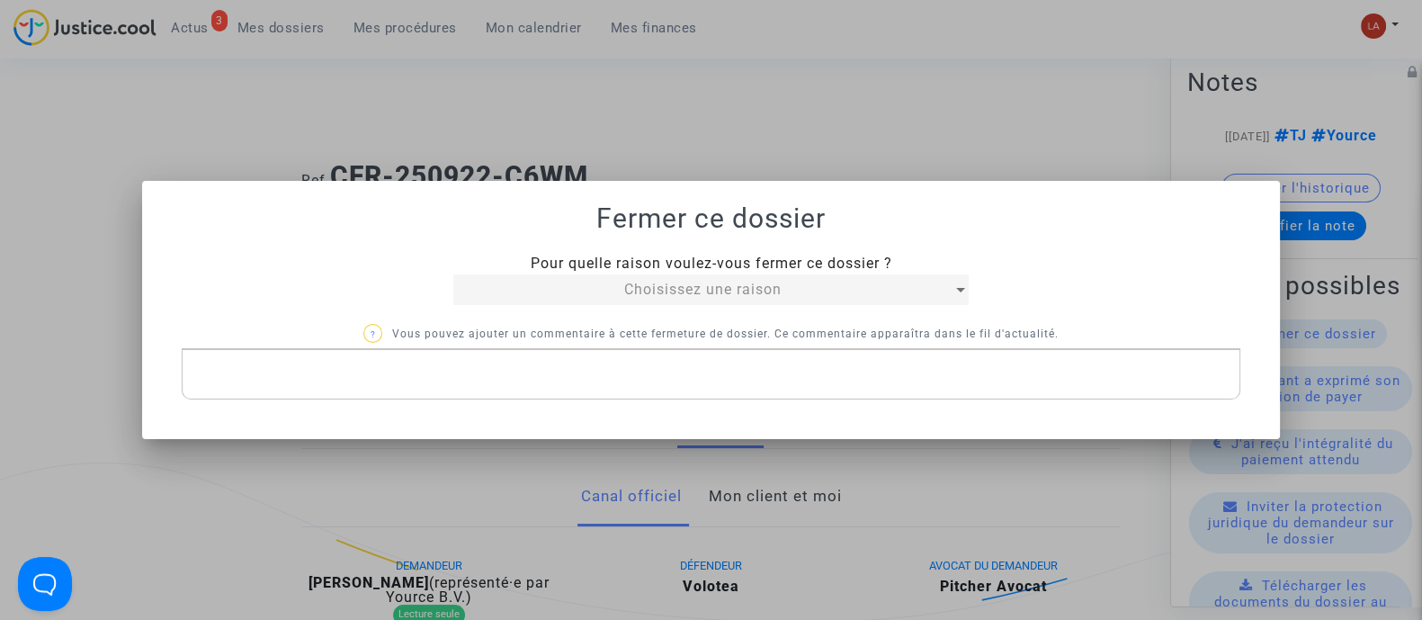
click at [584, 290] on div "Choisissez une raison" at bounding box center [702, 290] width 499 height 22
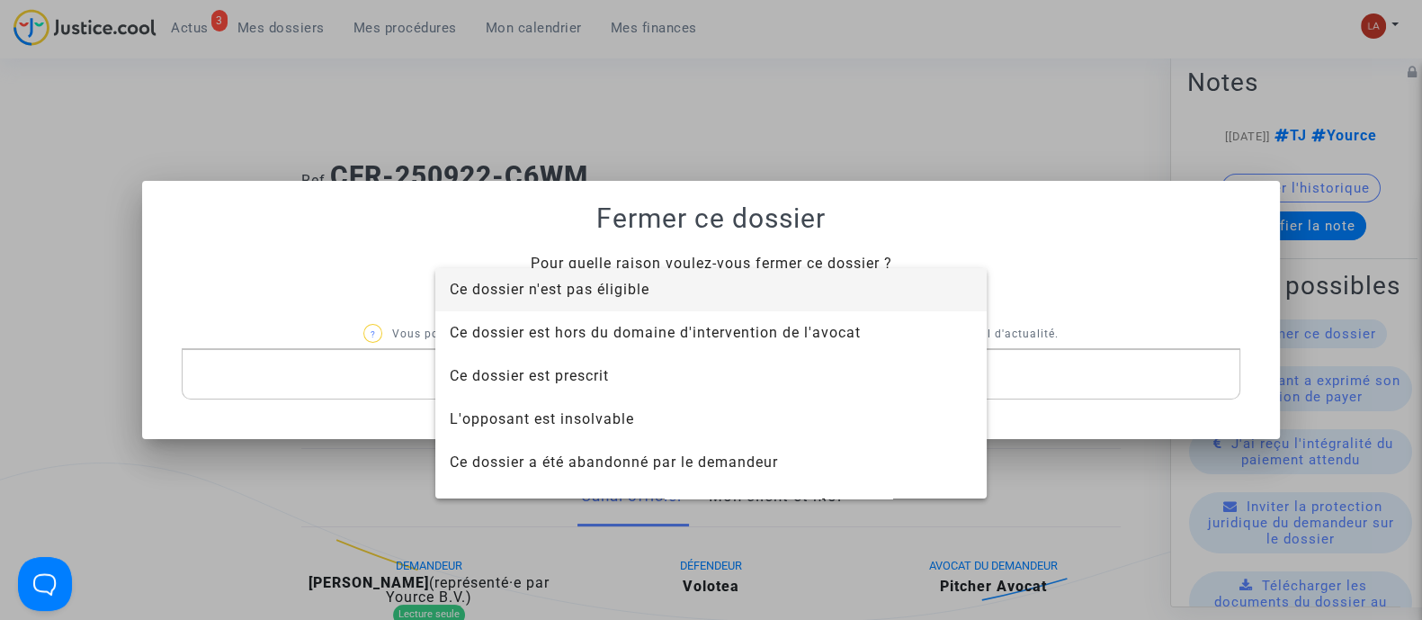
scroll to position [114, 0]
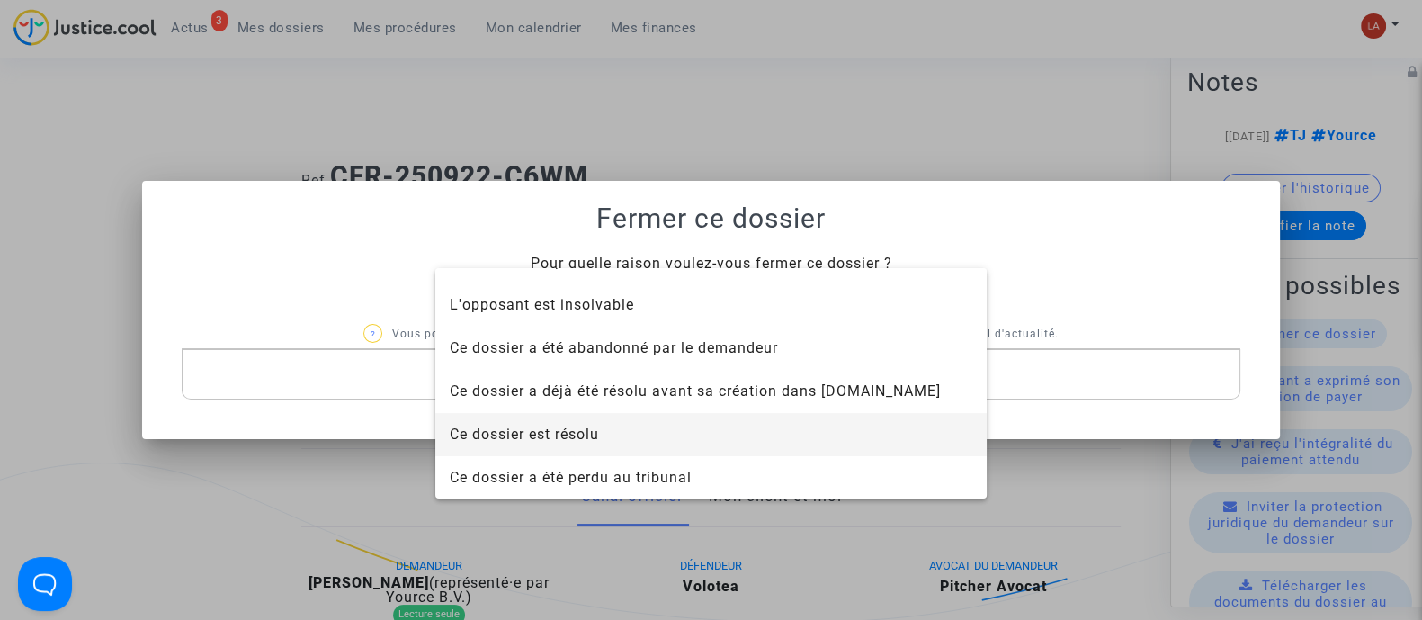
click at [554, 432] on span "Ce dossier est résolu" at bounding box center [524, 433] width 149 height 17
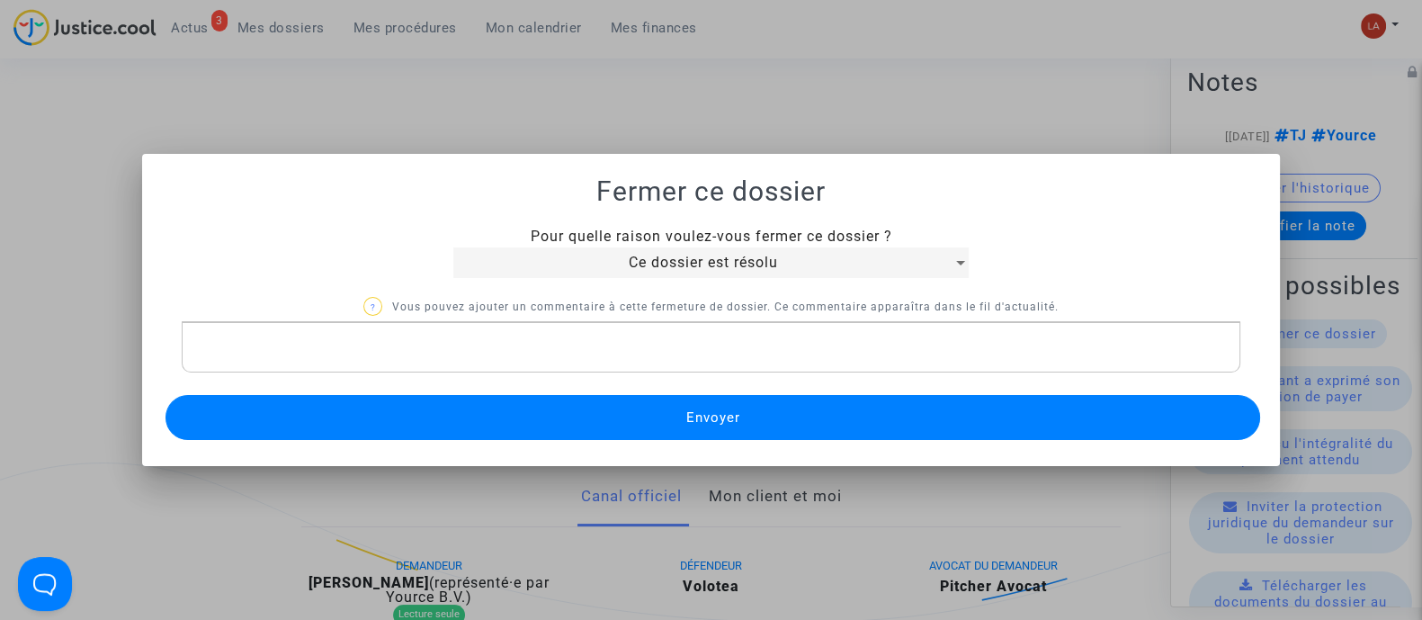
click at [535, 420] on button "Envoyer" at bounding box center [712, 417] width 1095 height 45
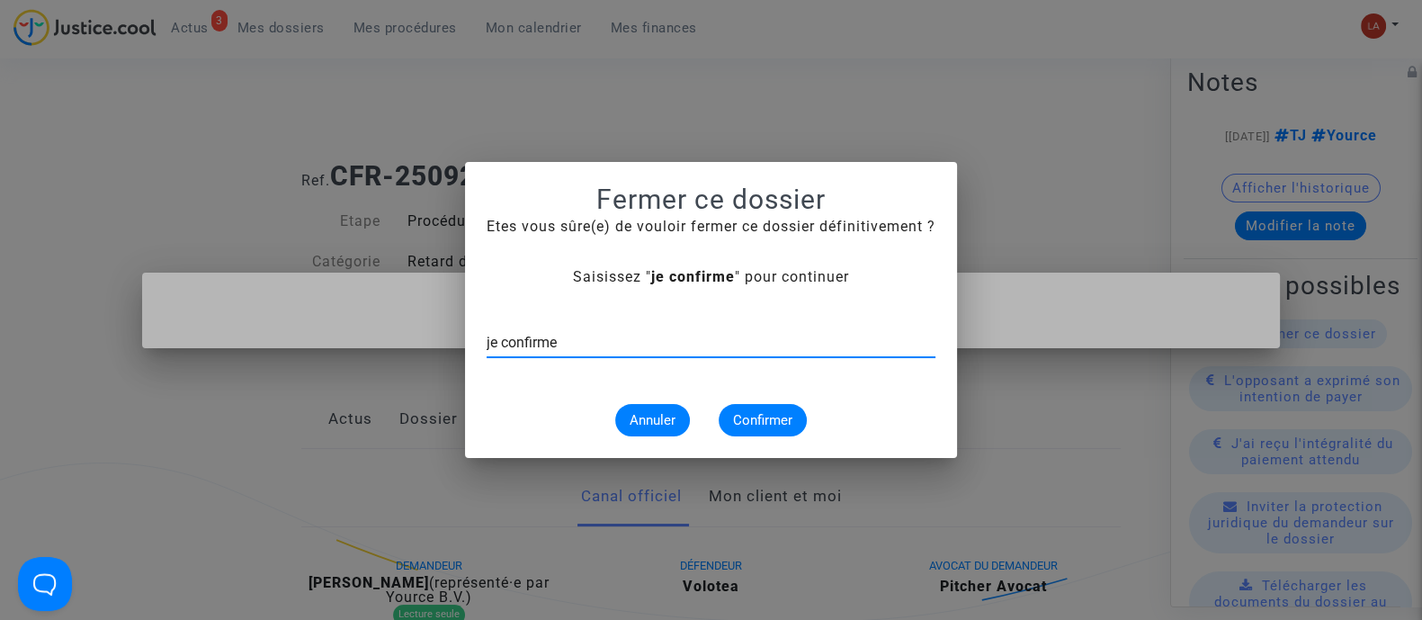
type input "je confirme"
click at [764, 414] on span "Confirmer" at bounding box center [762, 420] width 59 height 16
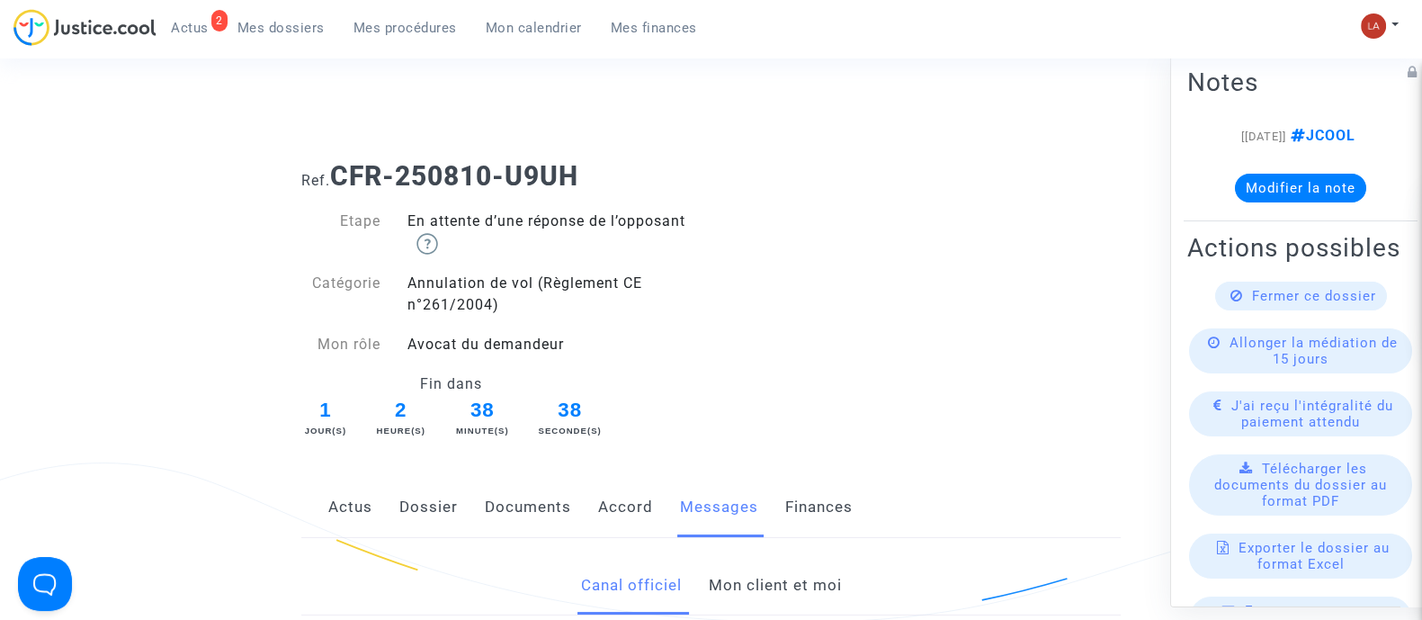
click at [762, 564] on link "Mon client et moi" at bounding box center [774, 585] width 133 height 59
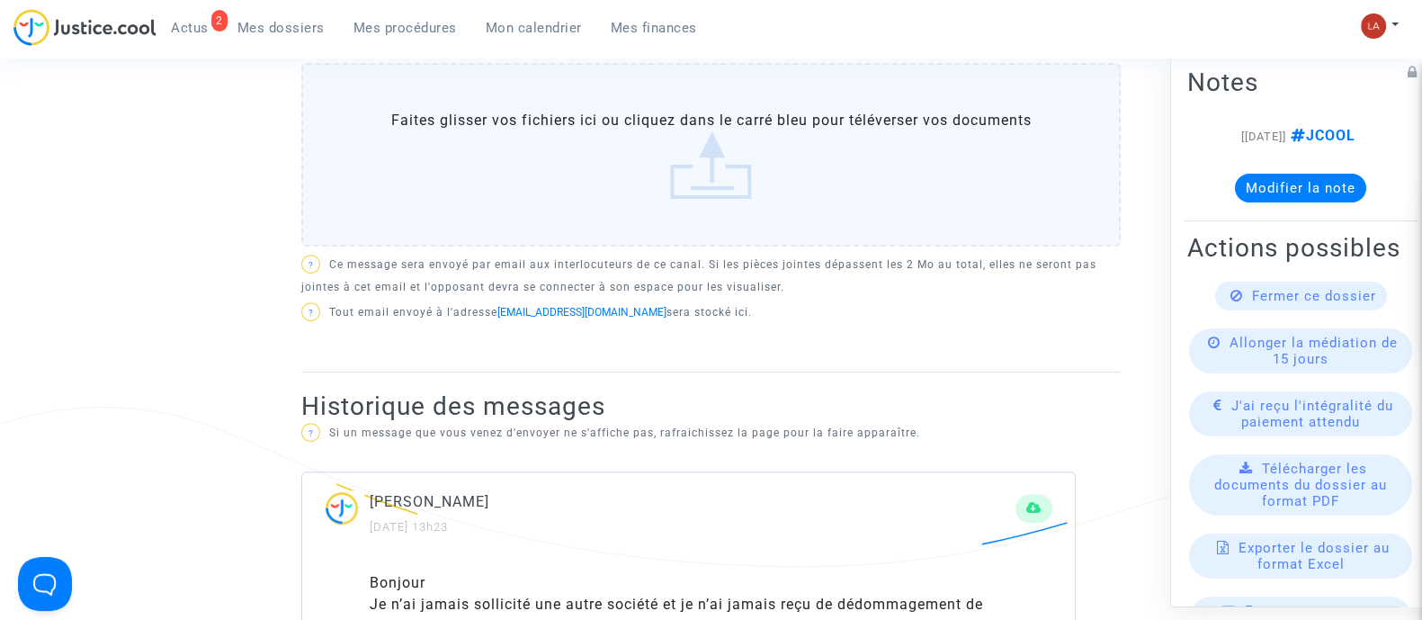
scroll to position [521, 0]
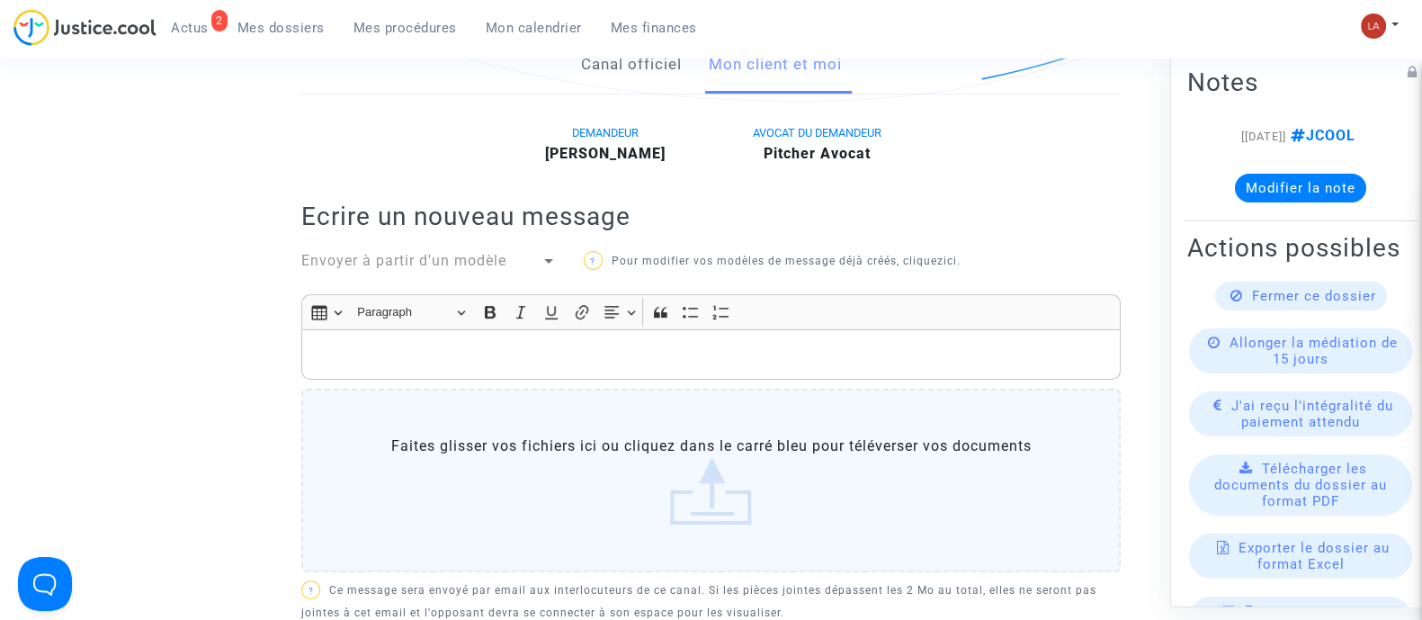
click at [514, 355] on p "Rich Text Editor, main" at bounding box center [711, 354] width 800 height 22
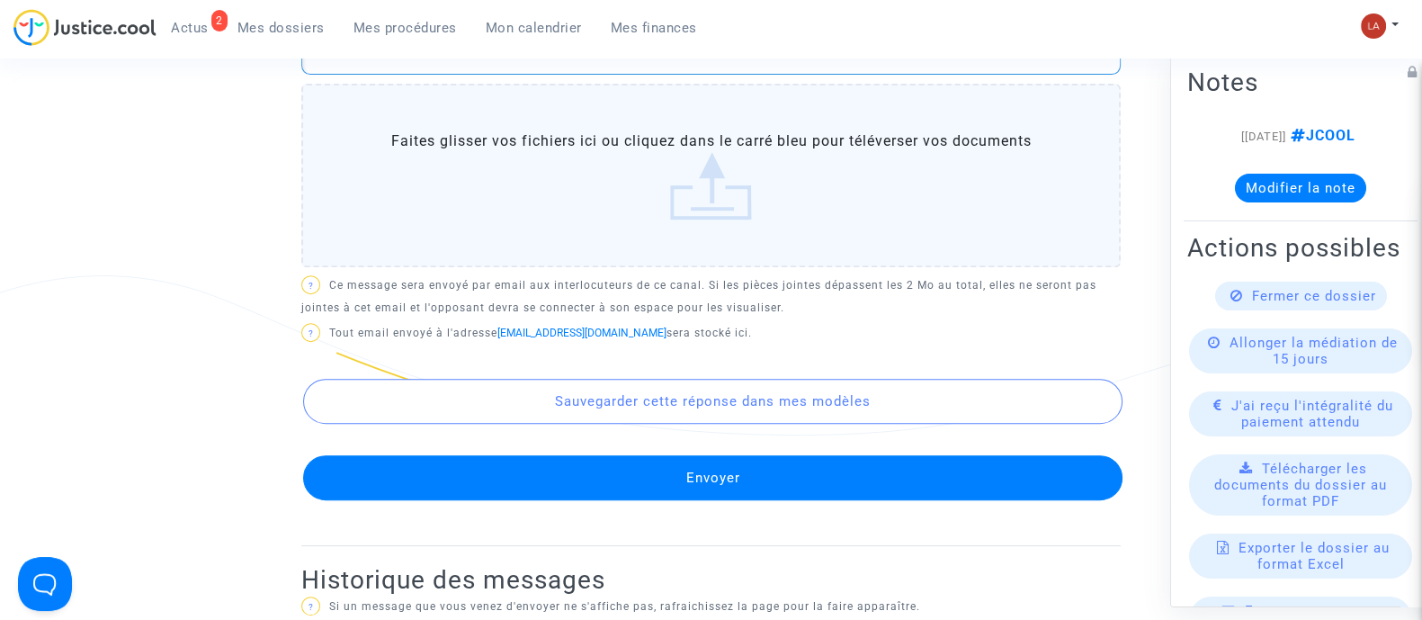
scroll to position [990, 0]
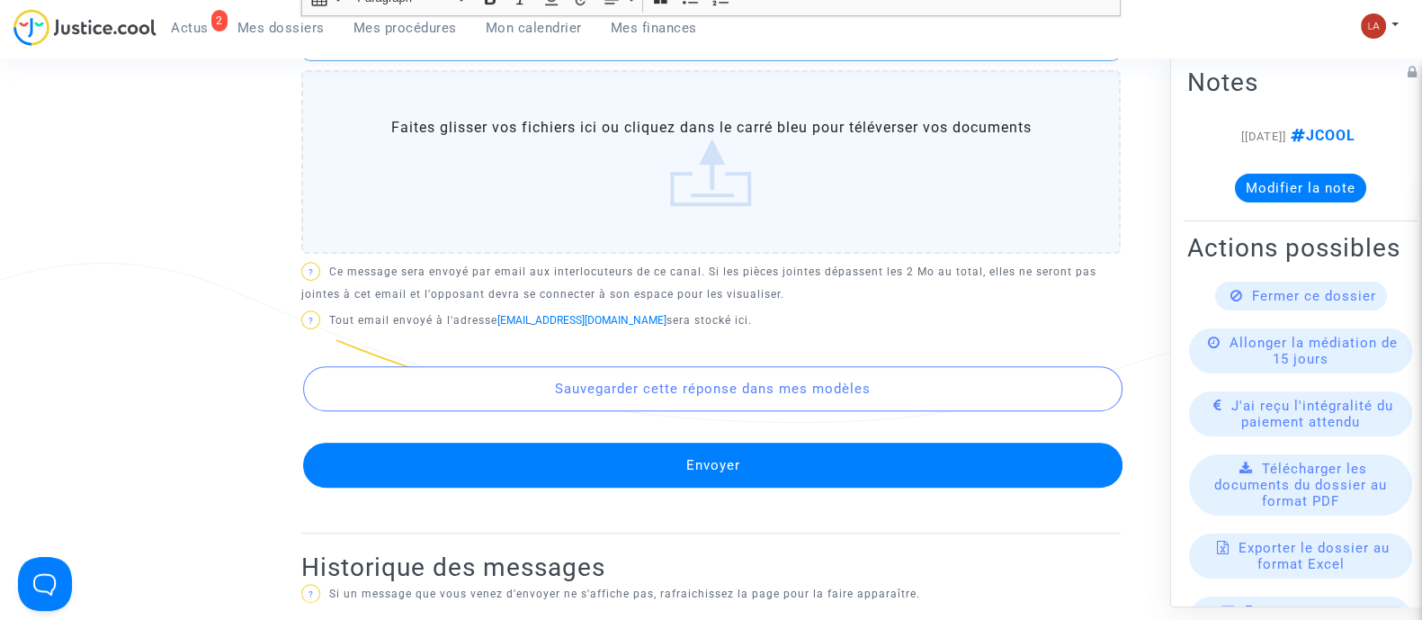
click at [649, 483] on button "Envoyer" at bounding box center [712, 465] width 819 height 45
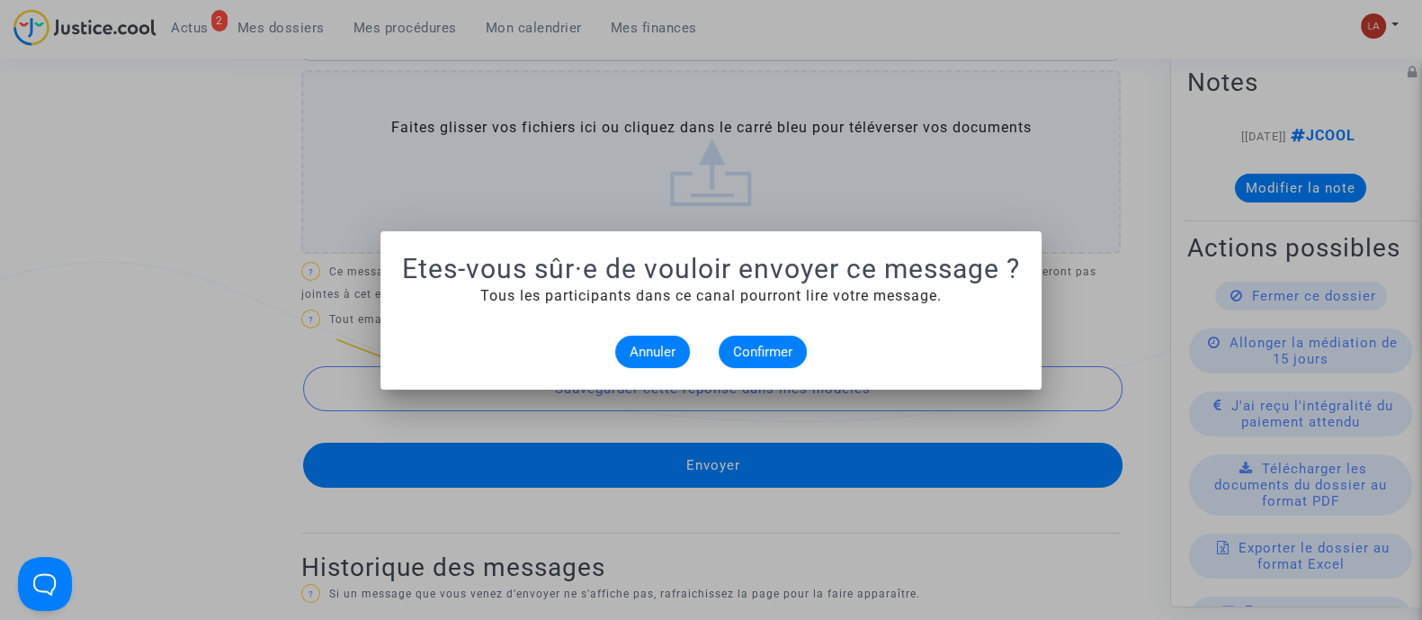
scroll to position [0, 0]
click at [746, 353] on span "Confirmer" at bounding box center [762, 352] width 59 height 16
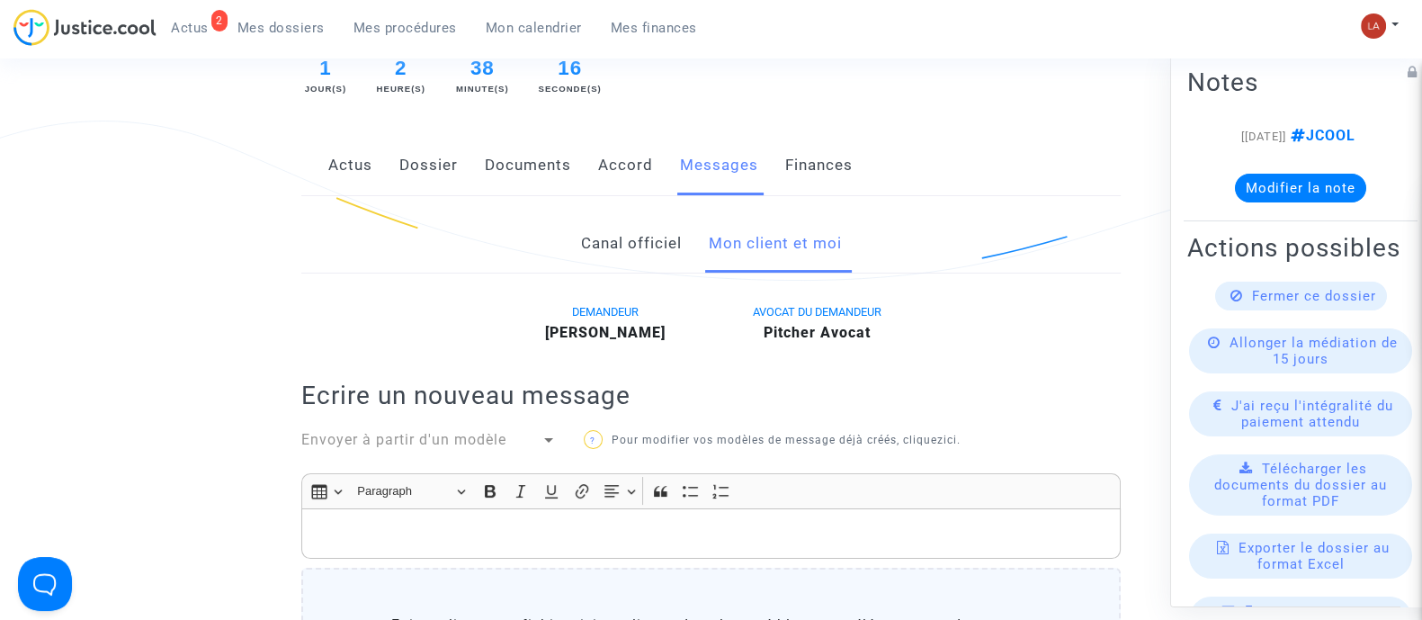
scroll to position [341, 0]
click at [634, 255] on link "Canal officiel" at bounding box center [630, 244] width 101 height 59
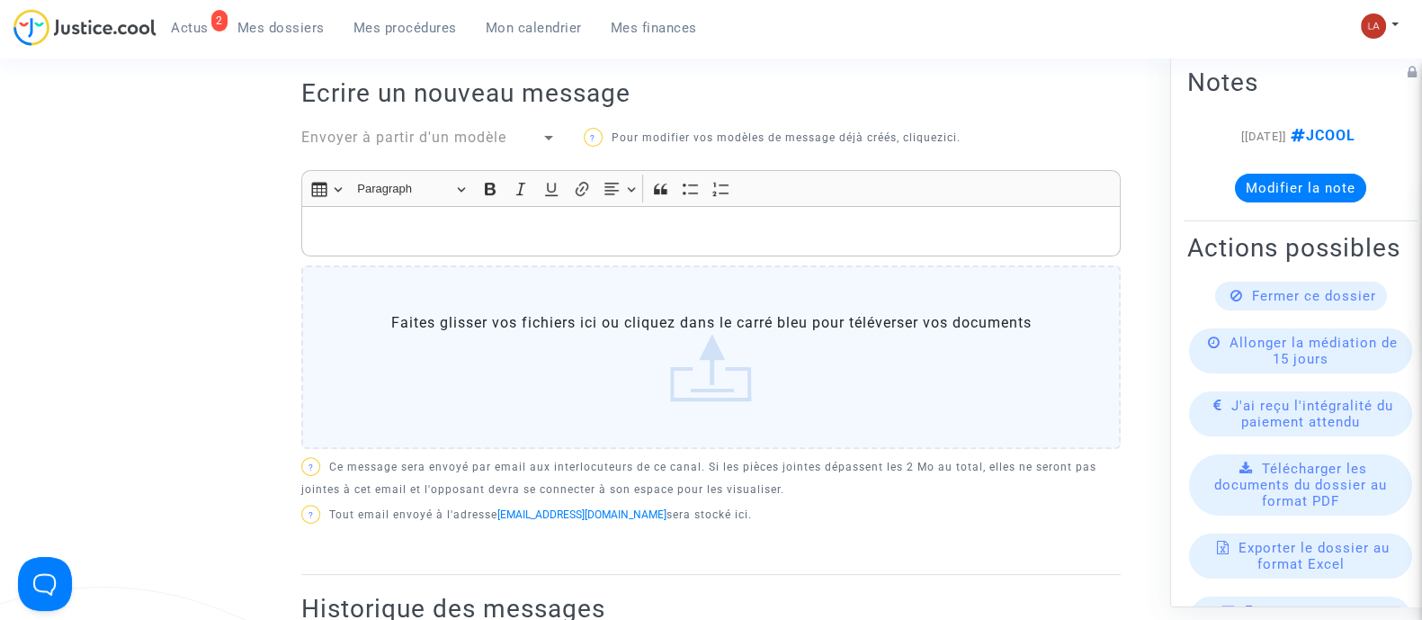
scroll to position [669, 0]
click at [460, 135] on span "Envoyer à partir d'un modèle" at bounding box center [403, 134] width 205 height 17
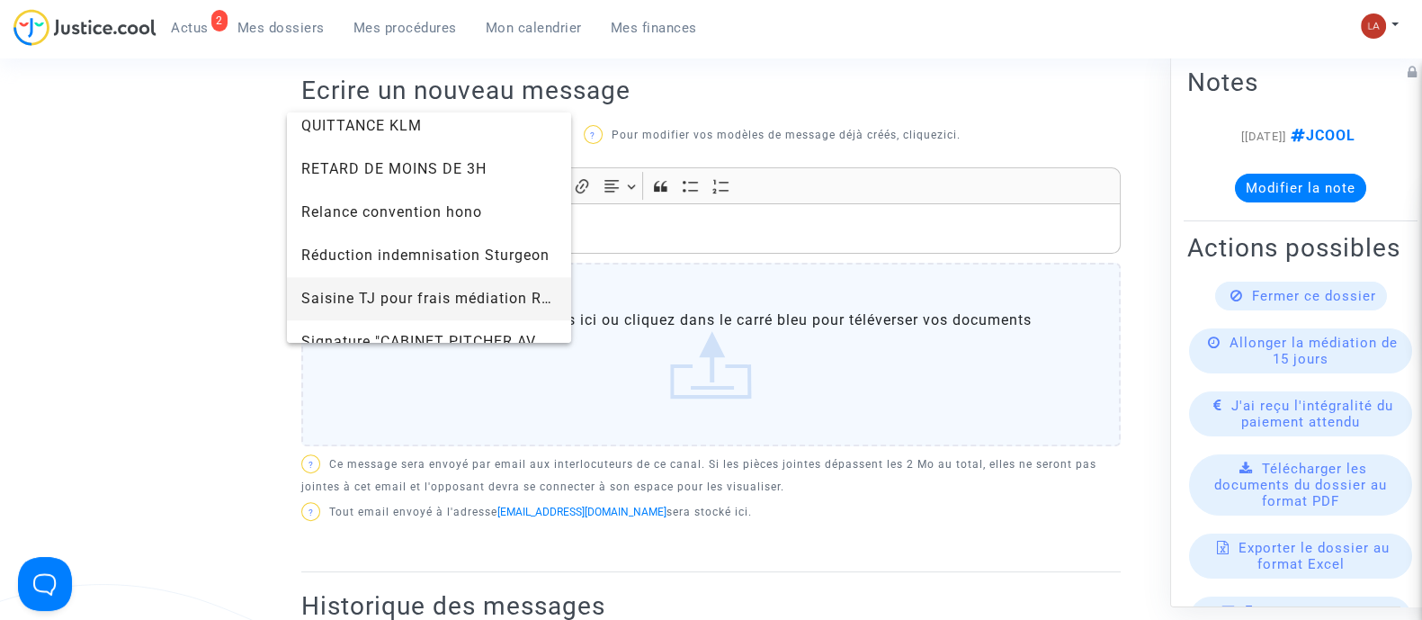
scroll to position [1844, 0]
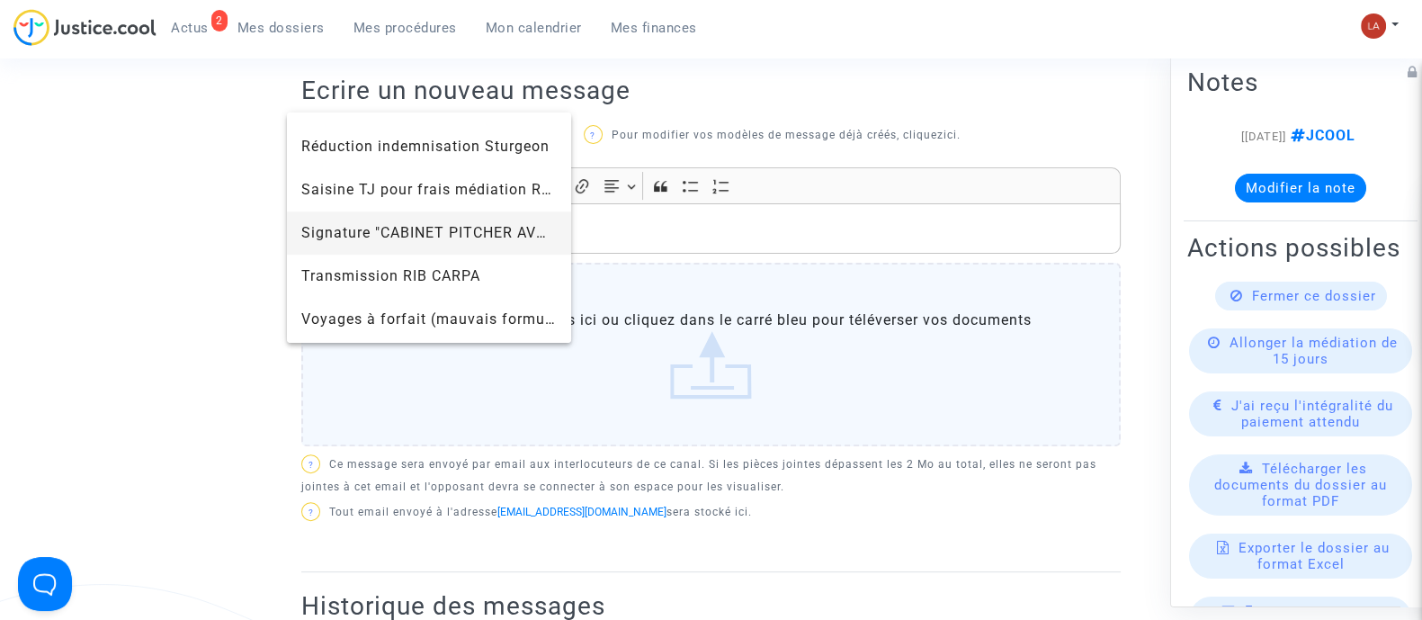
click at [336, 232] on span "Signature "CABINET PITCHER AVOCAT"" at bounding box center [441, 232] width 280 height 17
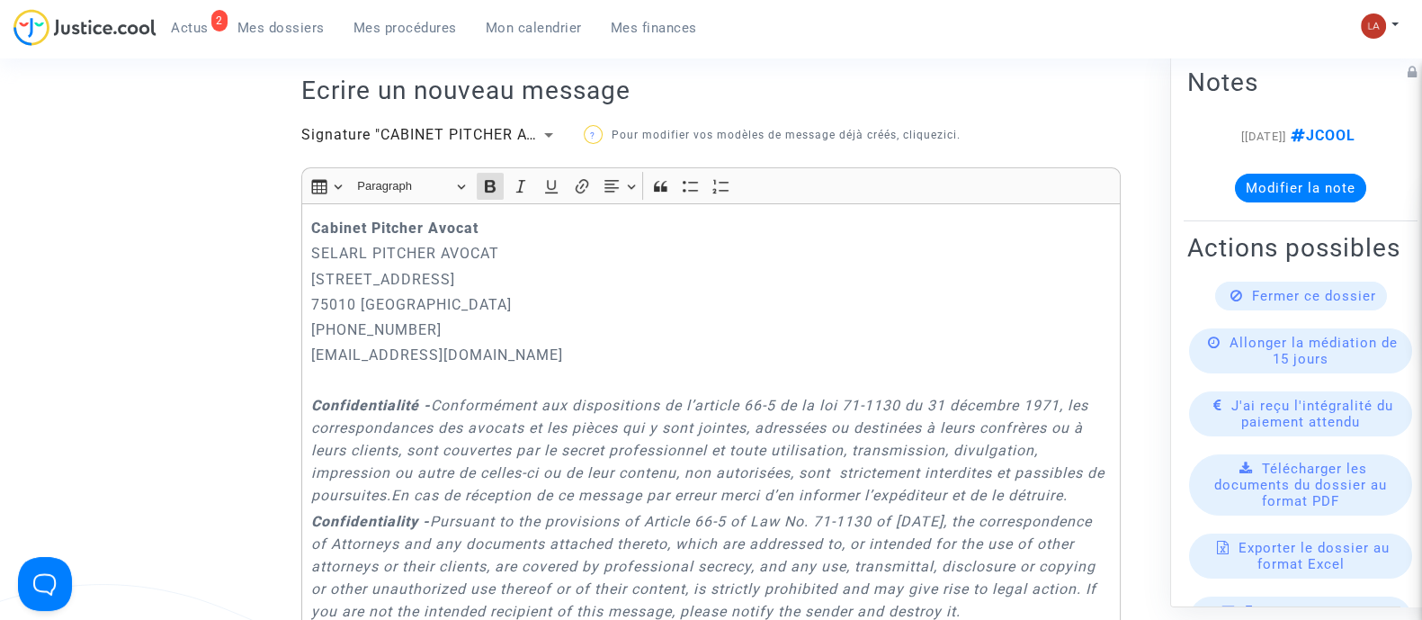
click at [308, 210] on div "Cabinet Pitcher Avocat SELARL PITCHER AVOCAT 201 rue du Faubourg Saint-Denis 75…" at bounding box center [710, 469] width 819 height 532
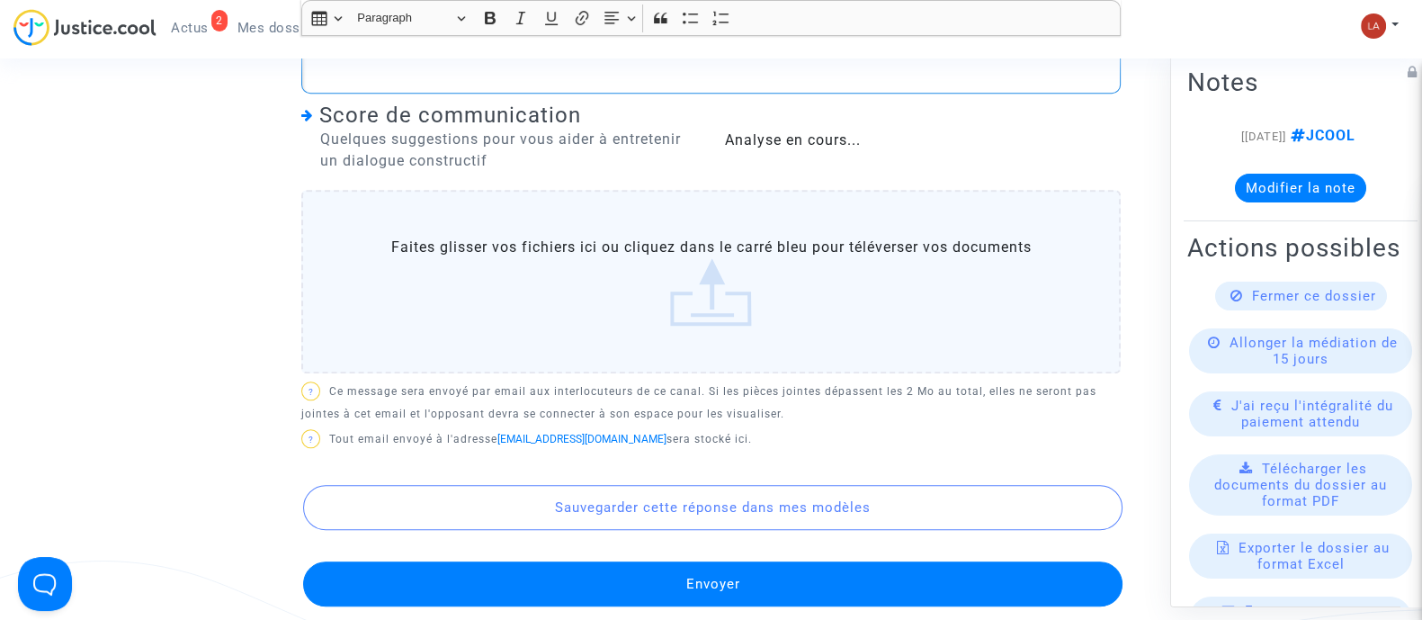
scroll to position [1485, 0]
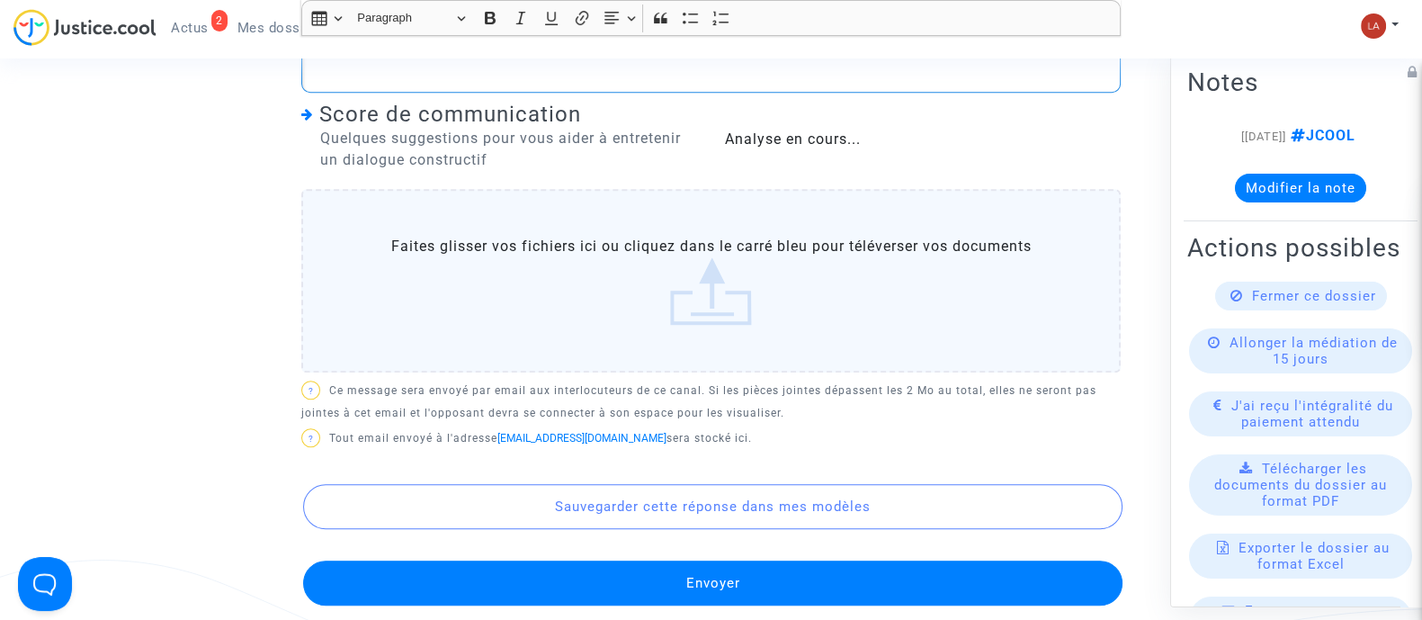
click at [616, 587] on button "Envoyer" at bounding box center [712, 582] width 819 height 45
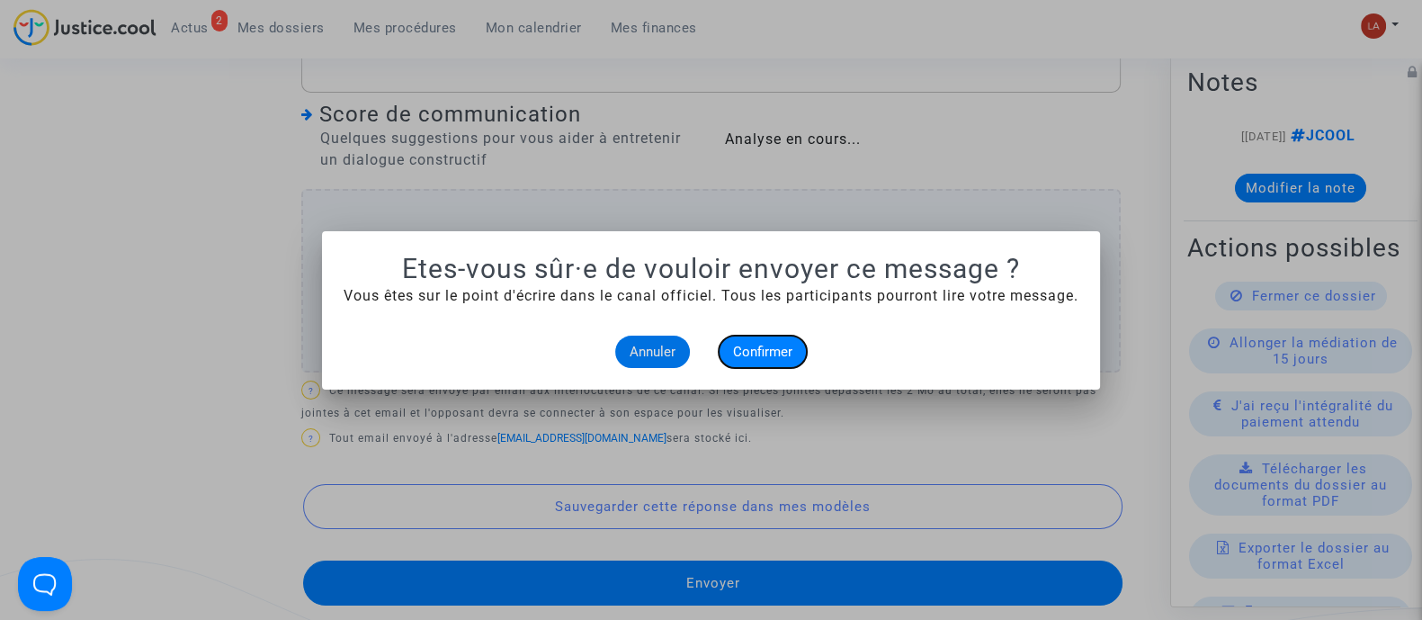
click at [770, 348] on span "Confirmer" at bounding box center [762, 352] width 59 height 16
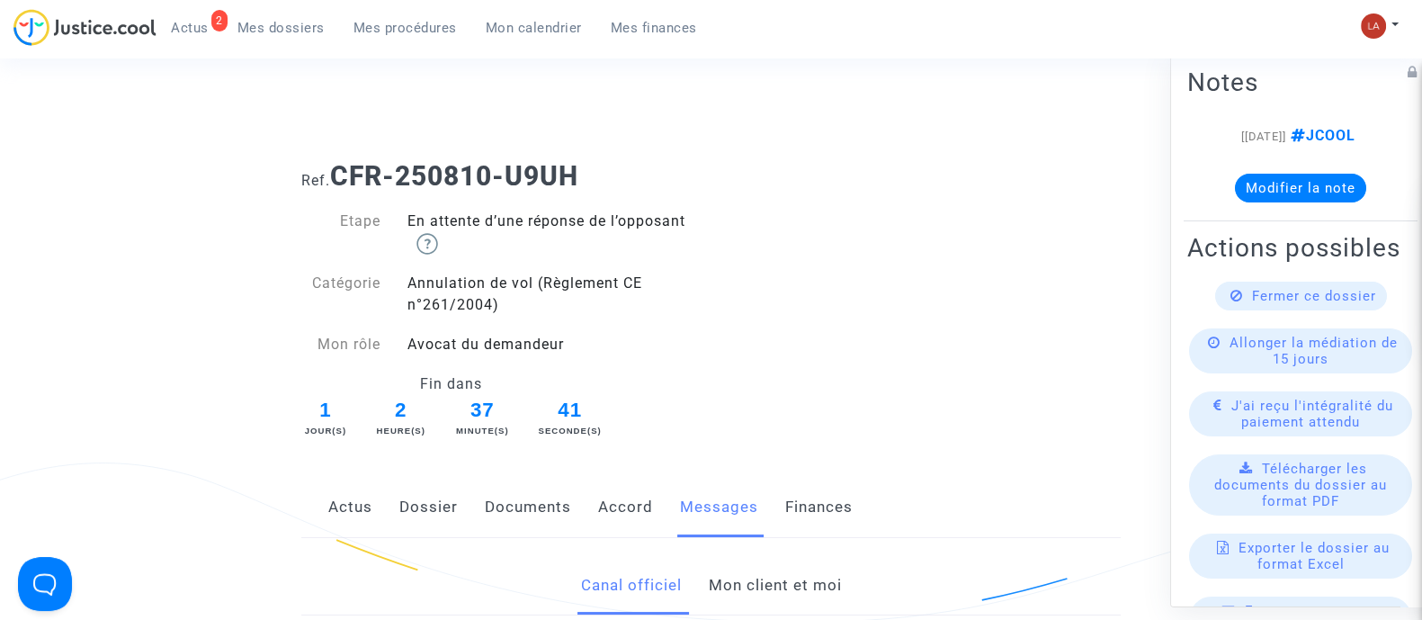
scroll to position [1485, 0]
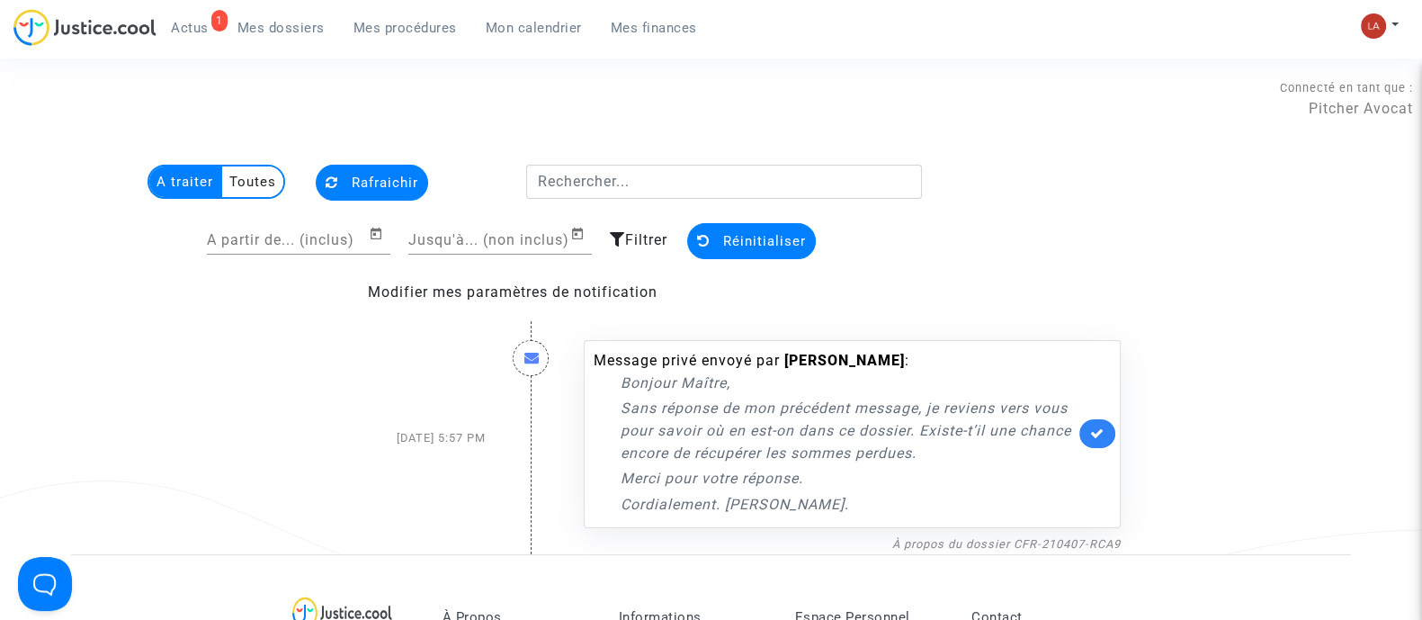
click at [260, 40] on link "Mes dossiers" at bounding box center [281, 27] width 116 height 27
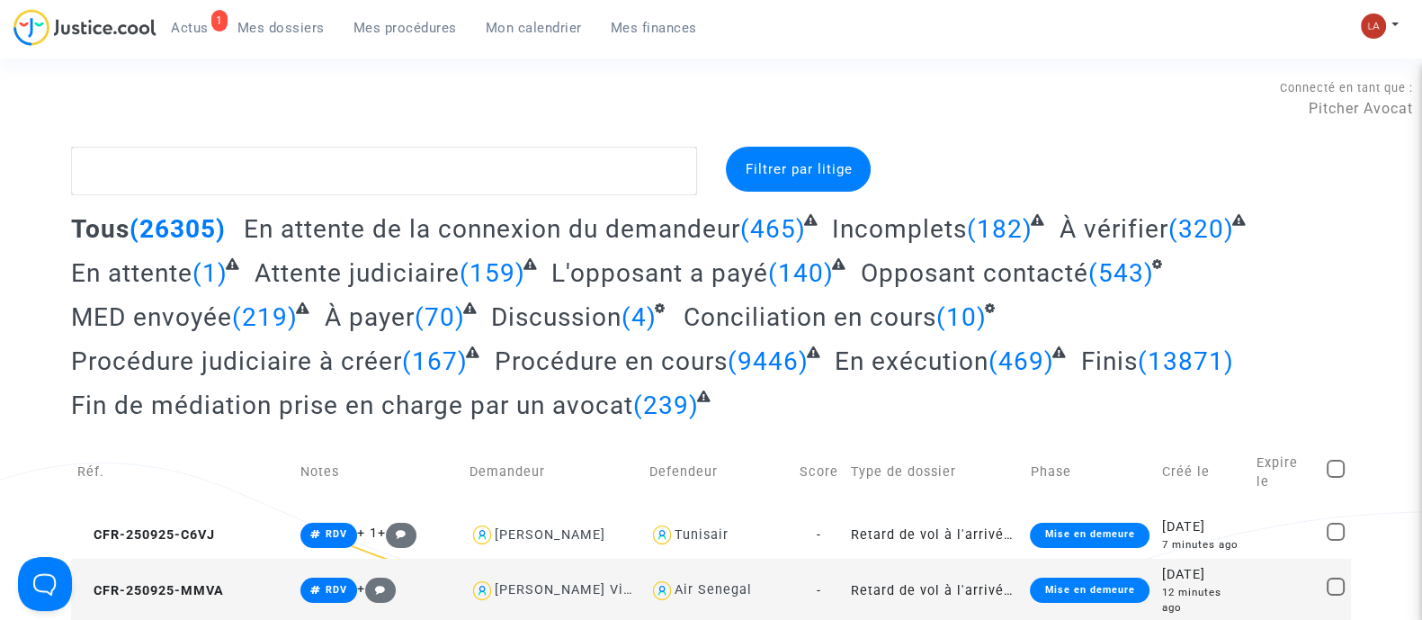
click at [598, 416] on span "Fin de médiation prise en charge par un avocat" at bounding box center [352, 405] width 562 height 30
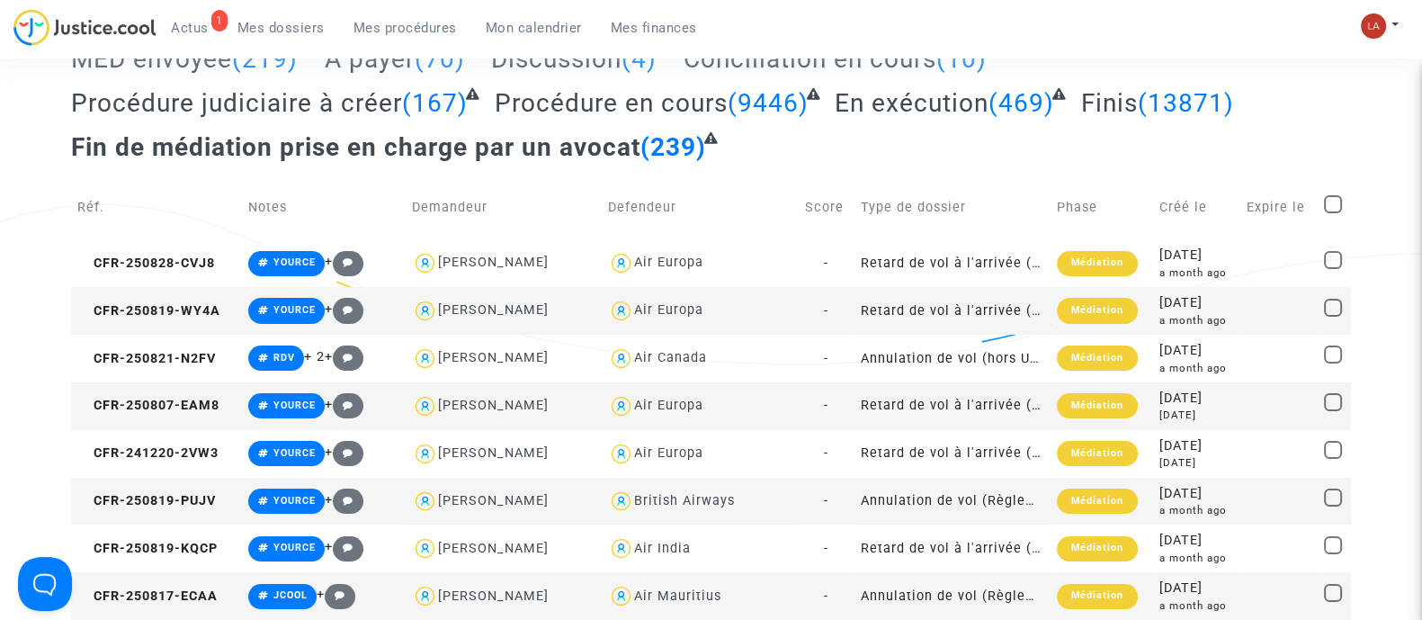
scroll to position [101, 0]
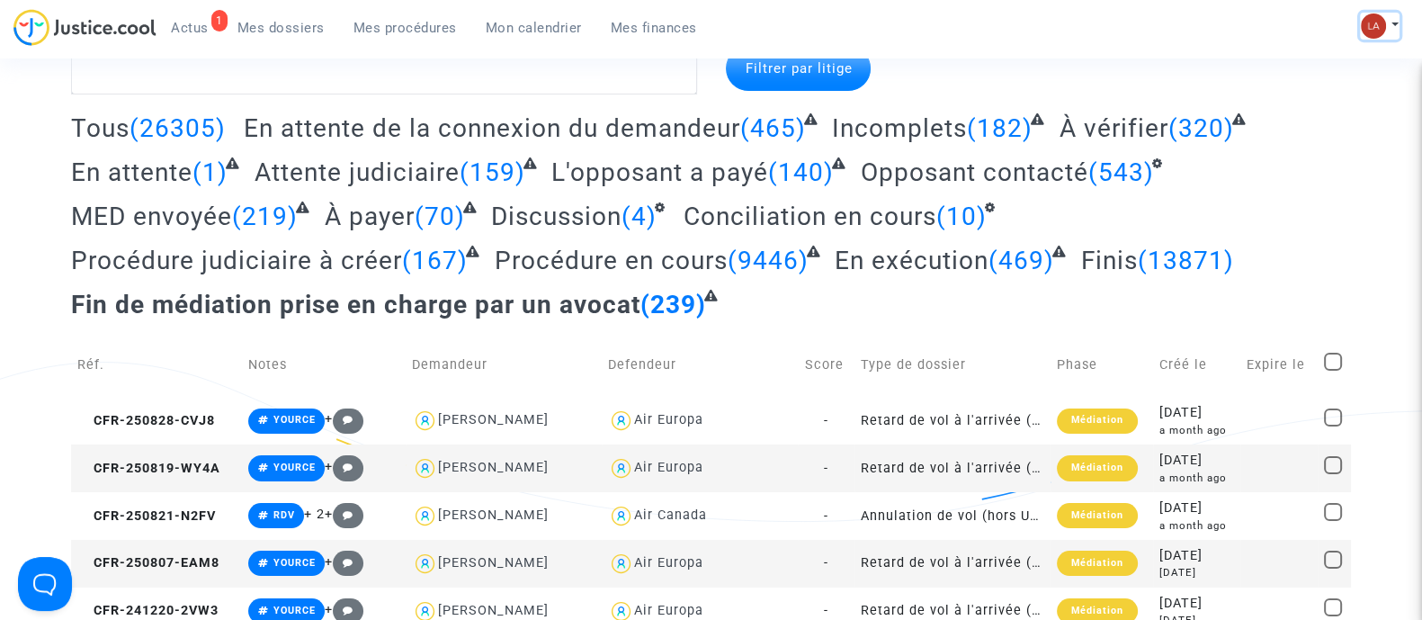
click at [1382, 20] on img at bounding box center [1373, 25] width 25 height 25
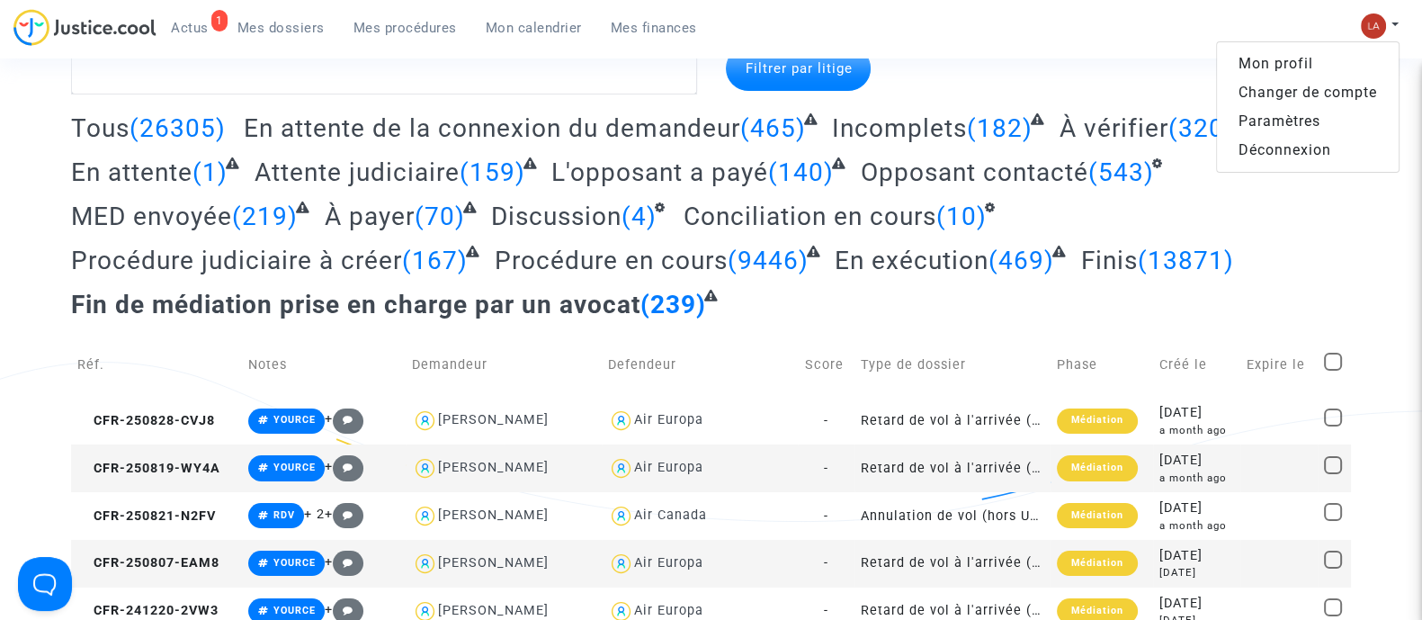
click at [1294, 87] on link "Changer de compte" at bounding box center [1308, 92] width 182 height 29
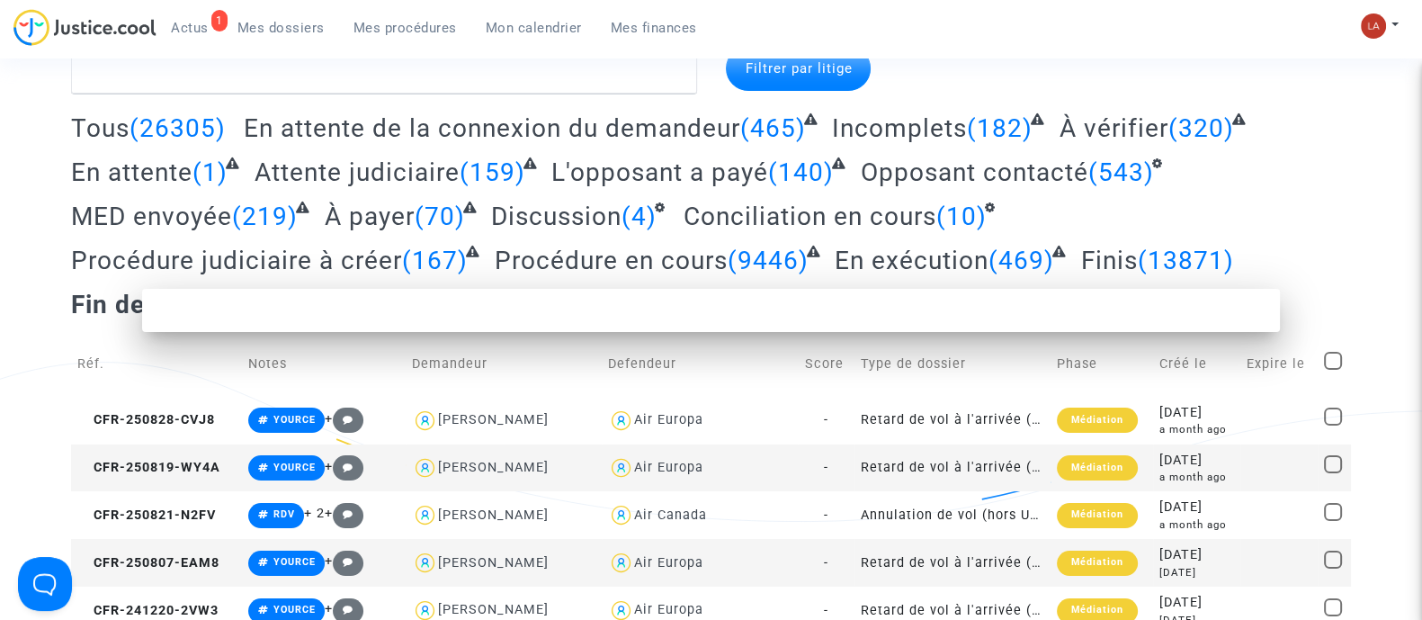
scroll to position [0, 0]
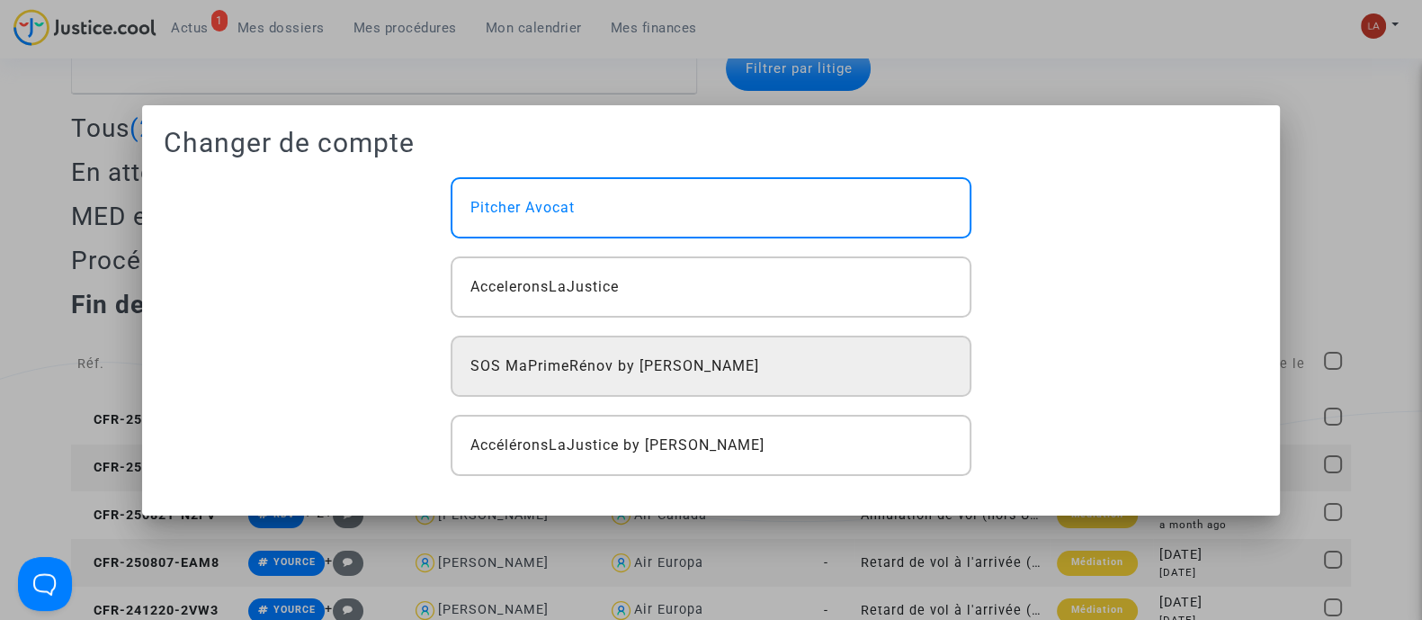
click at [684, 370] on span "SOS MaPrimeRénov by [PERSON_NAME]" at bounding box center [614, 366] width 289 height 22
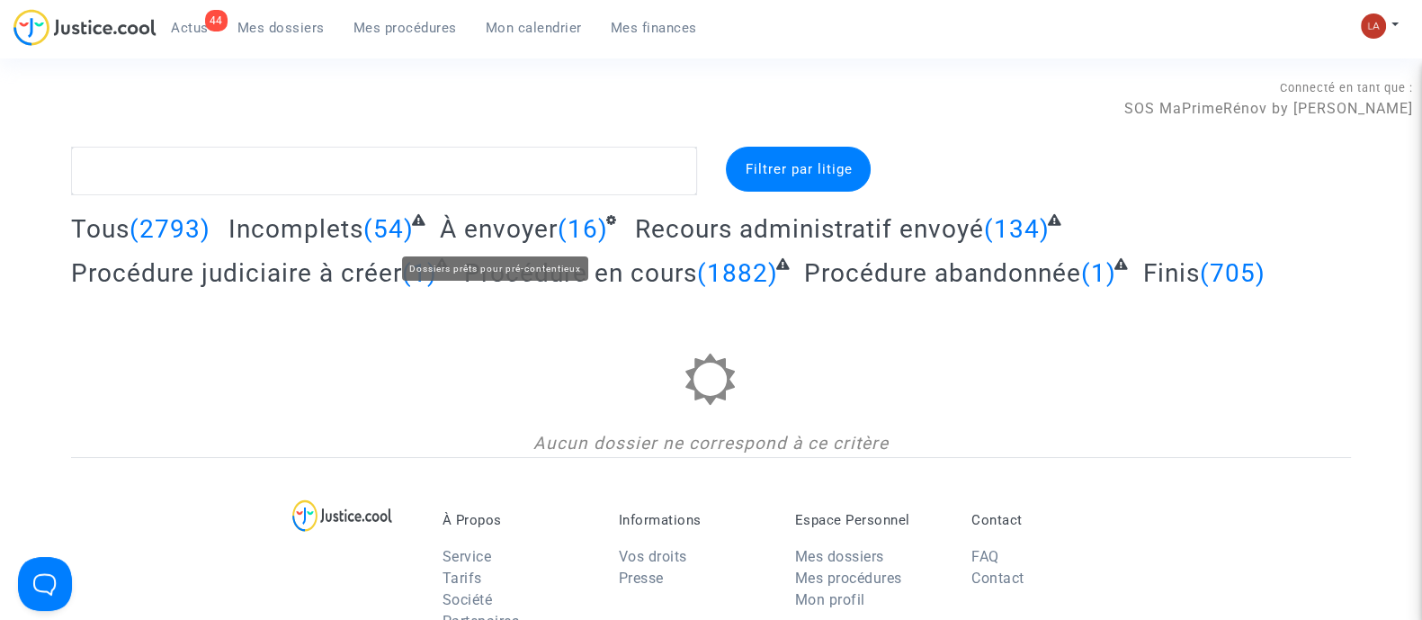
click at [491, 231] on span "À envoyer" at bounding box center [499, 229] width 118 height 30
